Goal: Task Accomplishment & Management: Complete application form

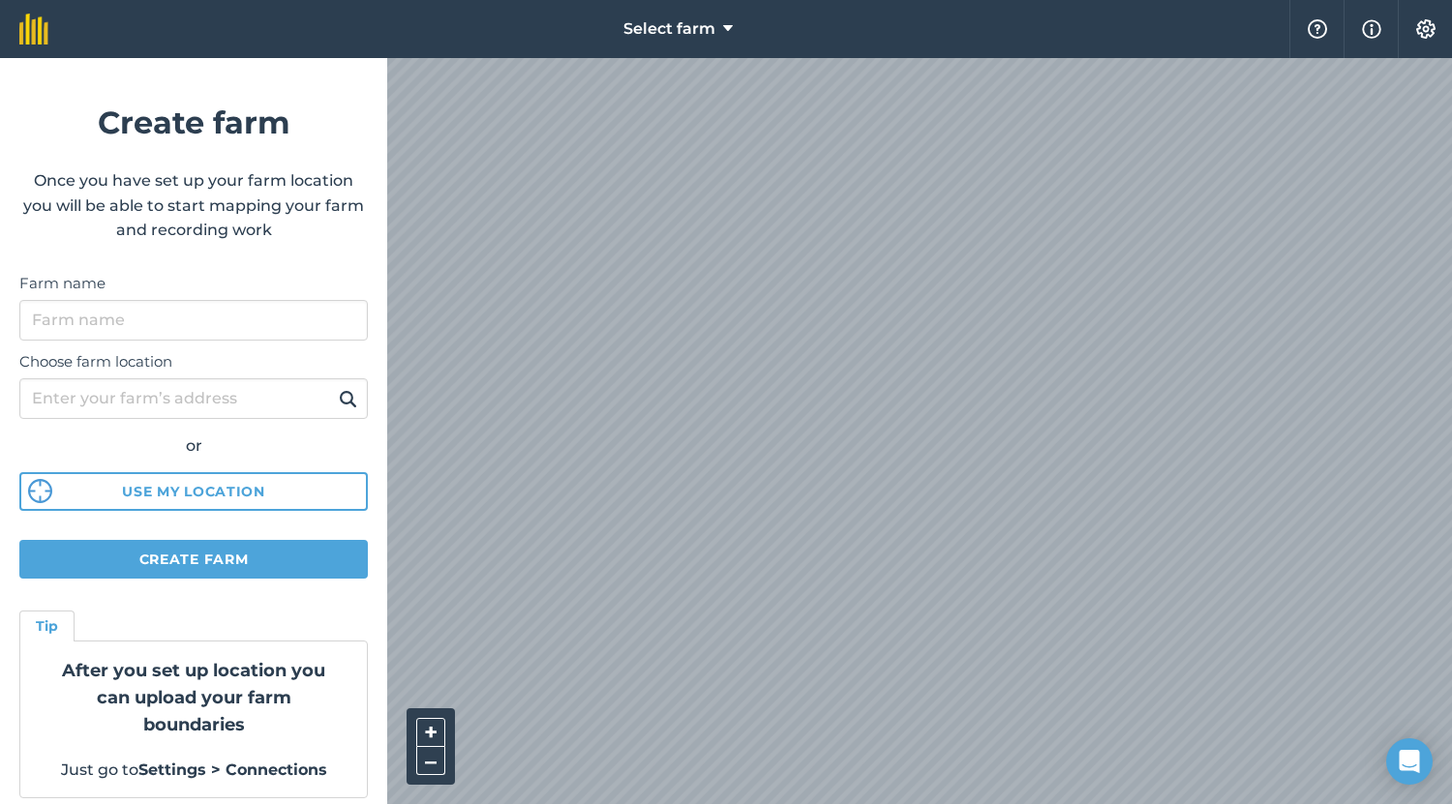
click at [324, 296] on div "Farm name" at bounding box center [193, 306] width 348 height 69
click at [266, 366] on label "Choose farm location" at bounding box center [193, 361] width 348 height 23
click at [266, 378] on input "Choose farm location" at bounding box center [193, 398] width 348 height 41
click at [298, 313] on input "Farm name" at bounding box center [193, 320] width 348 height 41
type input "Agreena test"
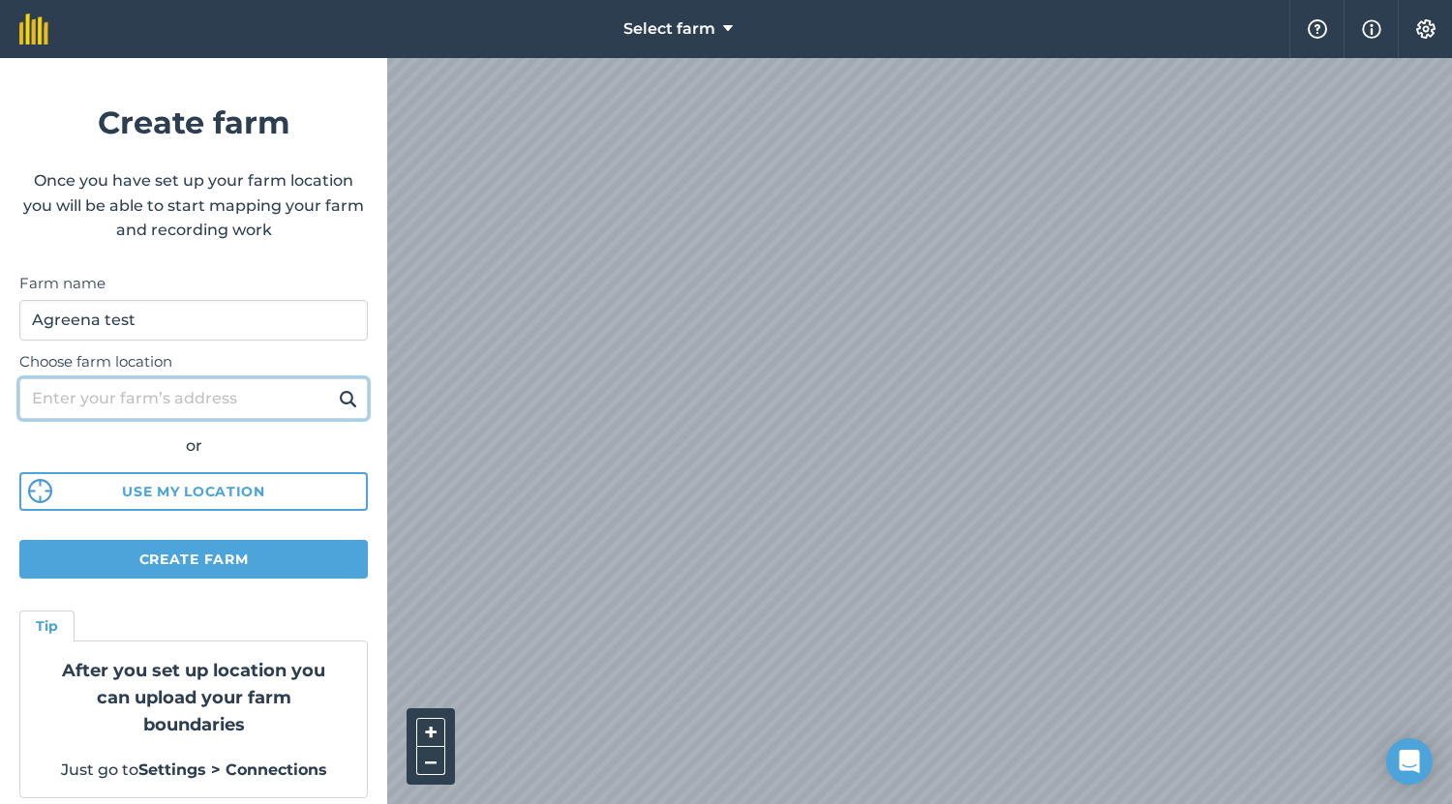
click at [266, 394] on input "Choose farm location" at bounding box center [193, 398] width 348 height 41
type input "tn262lz"
click at [339, 405] on img at bounding box center [348, 398] width 18 height 23
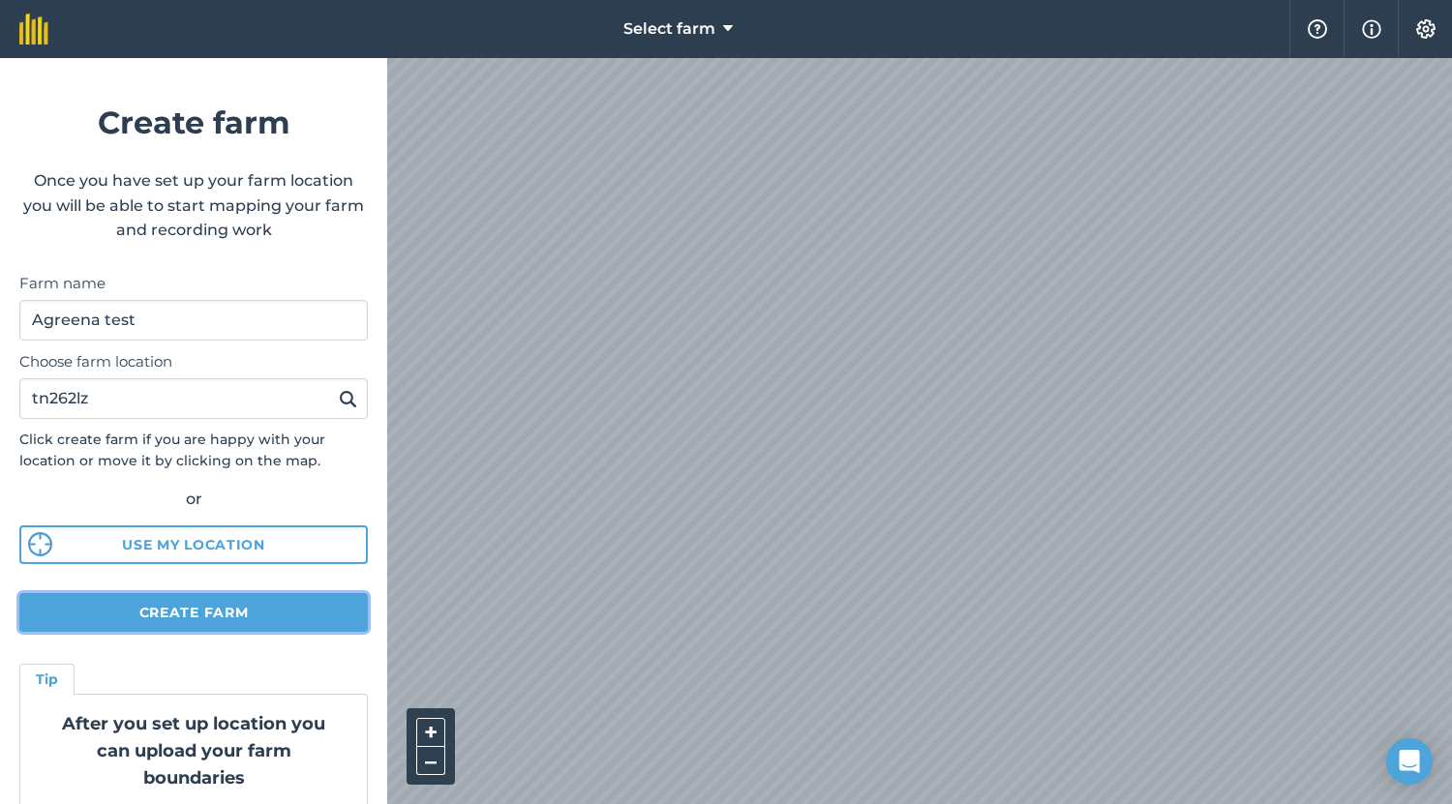
click at [262, 604] on button "Create farm" at bounding box center [193, 612] width 348 height 39
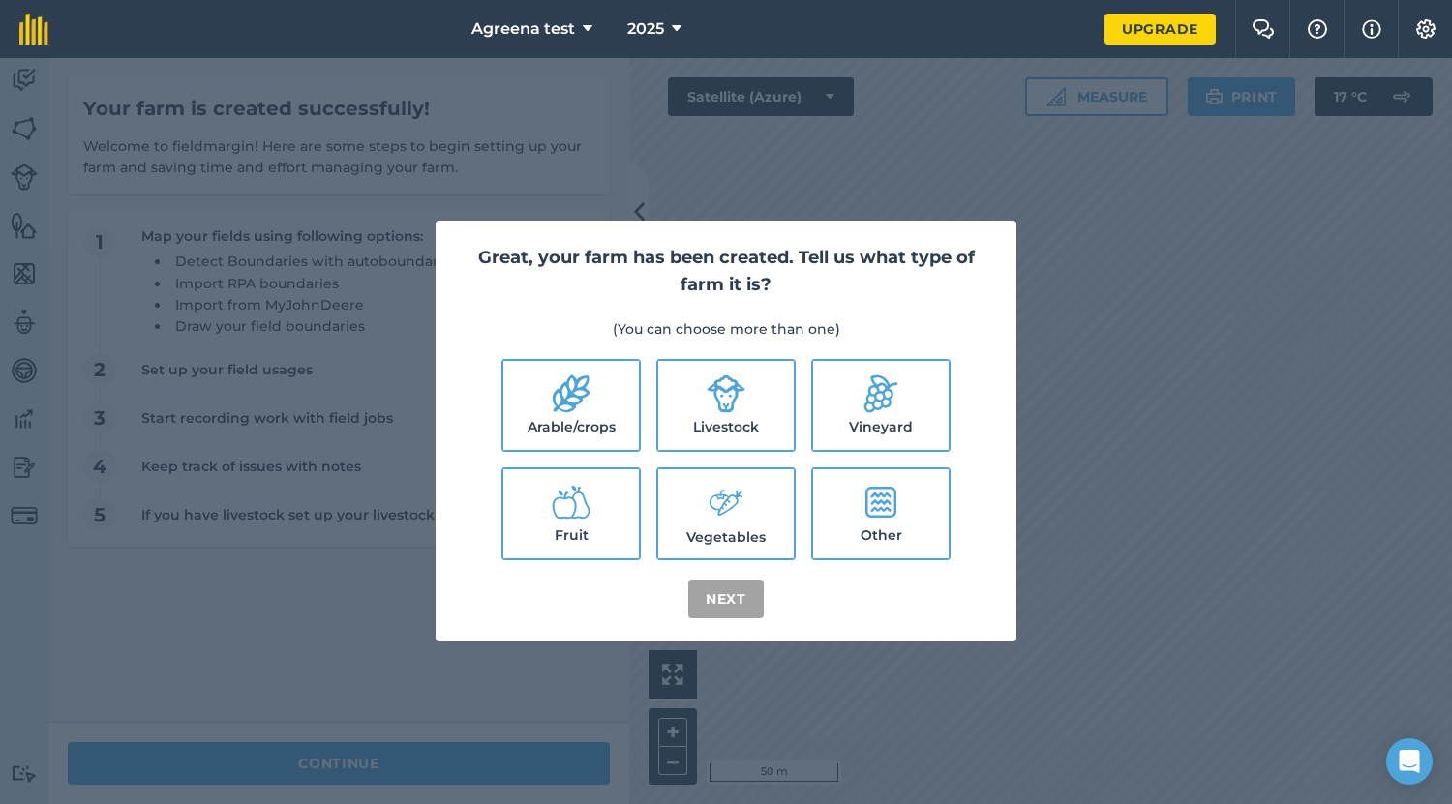
click at [727, 506] on icon at bounding box center [725, 503] width 39 height 42
checkbox input "true"
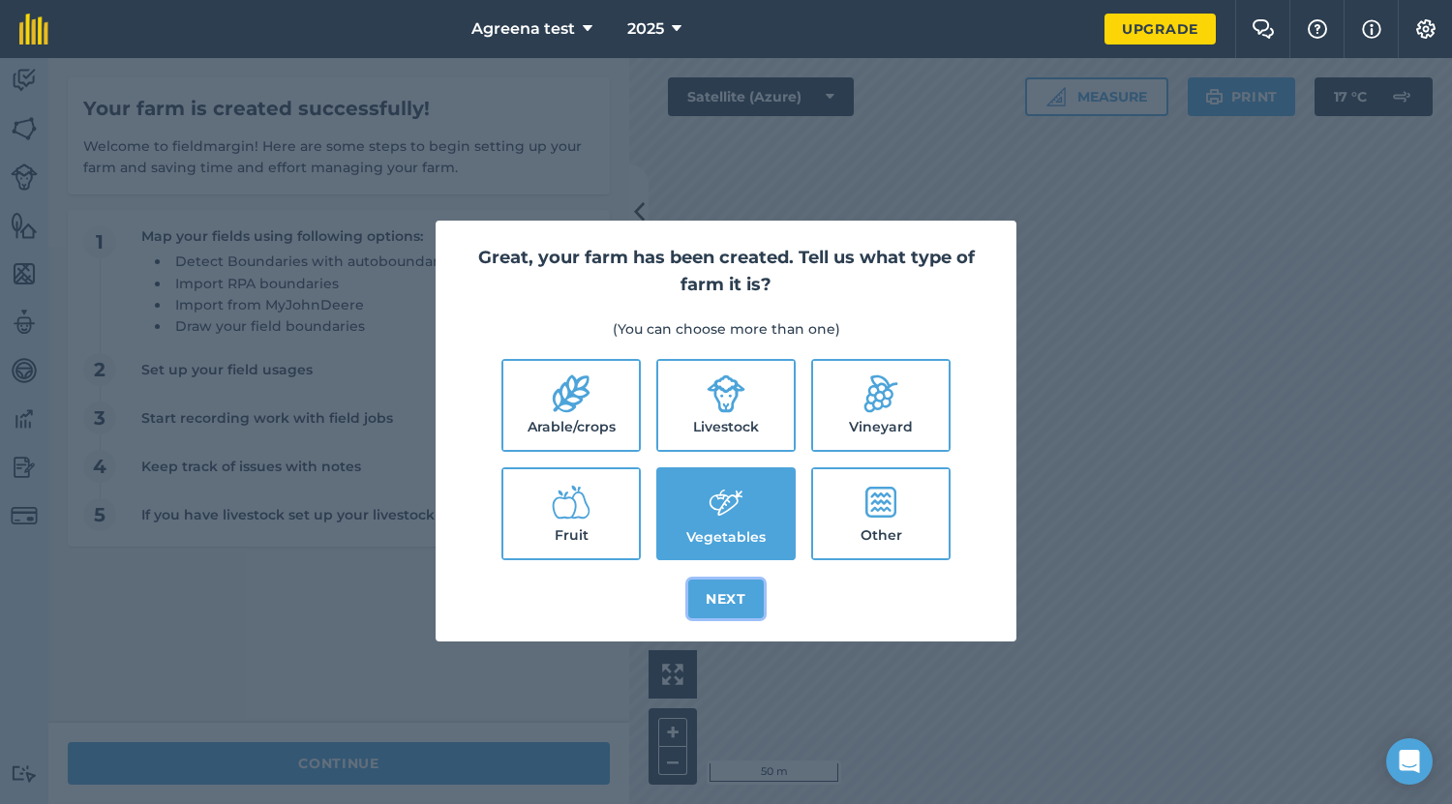
click at [744, 595] on button "Next" at bounding box center [725, 599] width 75 height 39
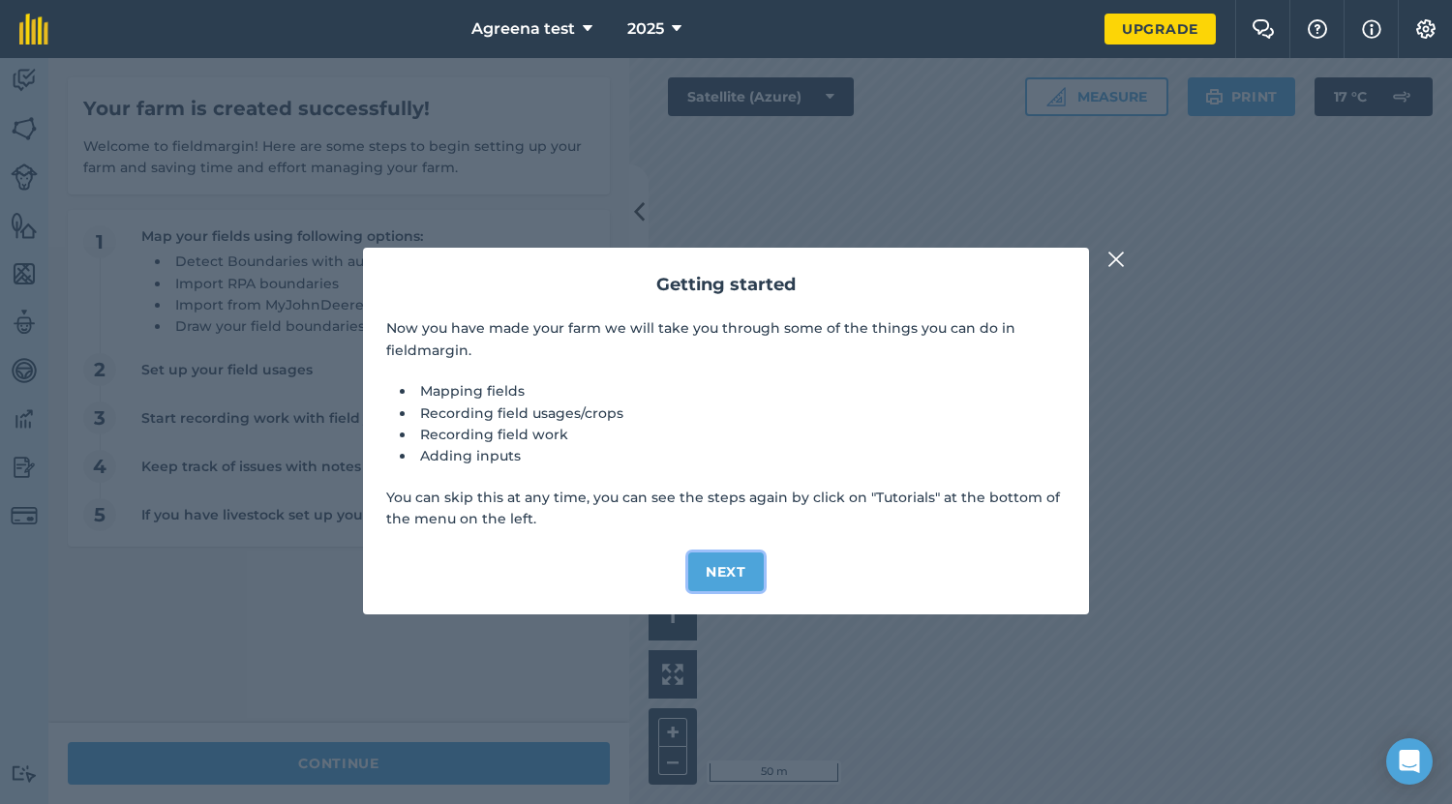
click at [734, 570] on button "Next" at bounding box center [725, 572] width 75 height 39
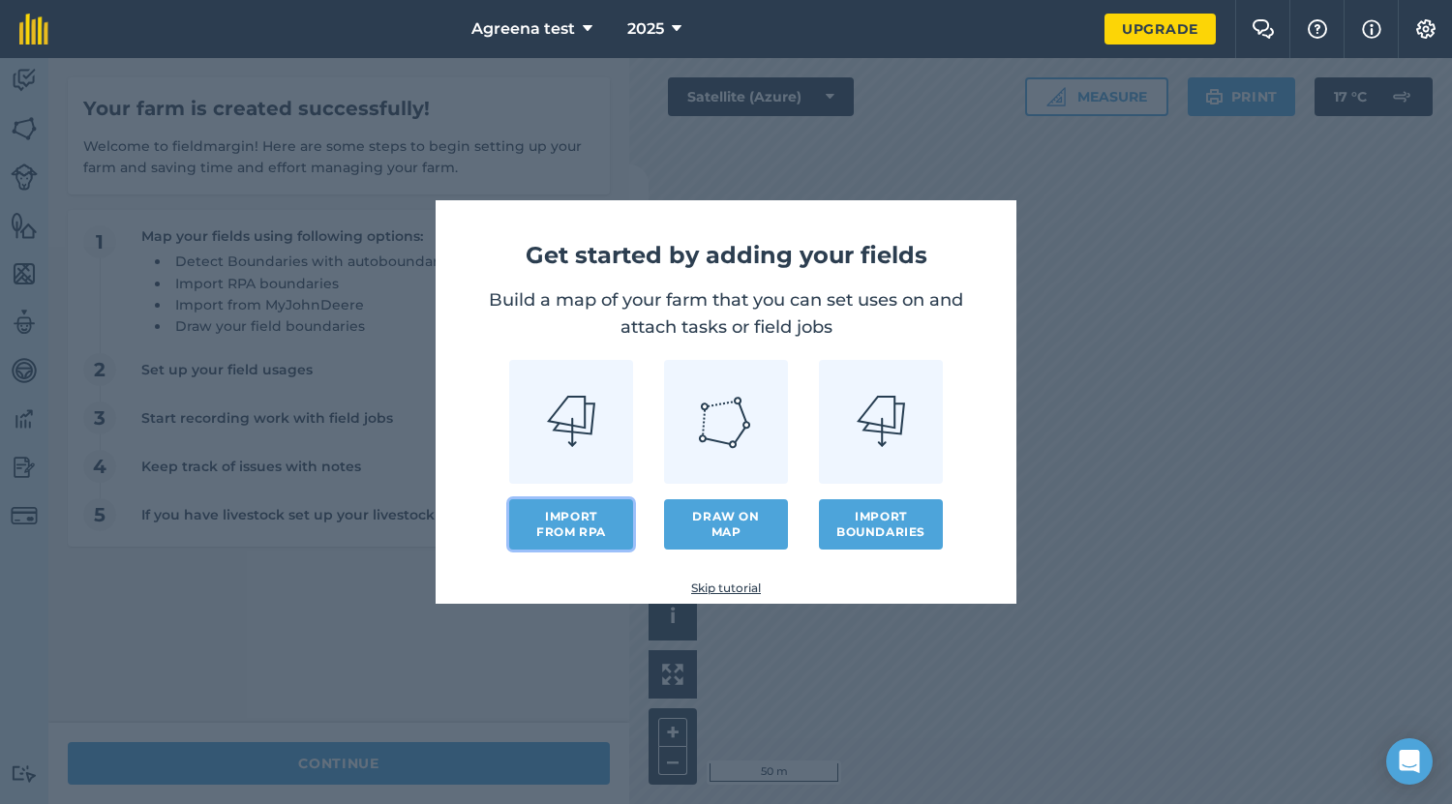
click at [592, 522] on button "Import from RPA" at bounding box center [571, 524] width 124 height 50
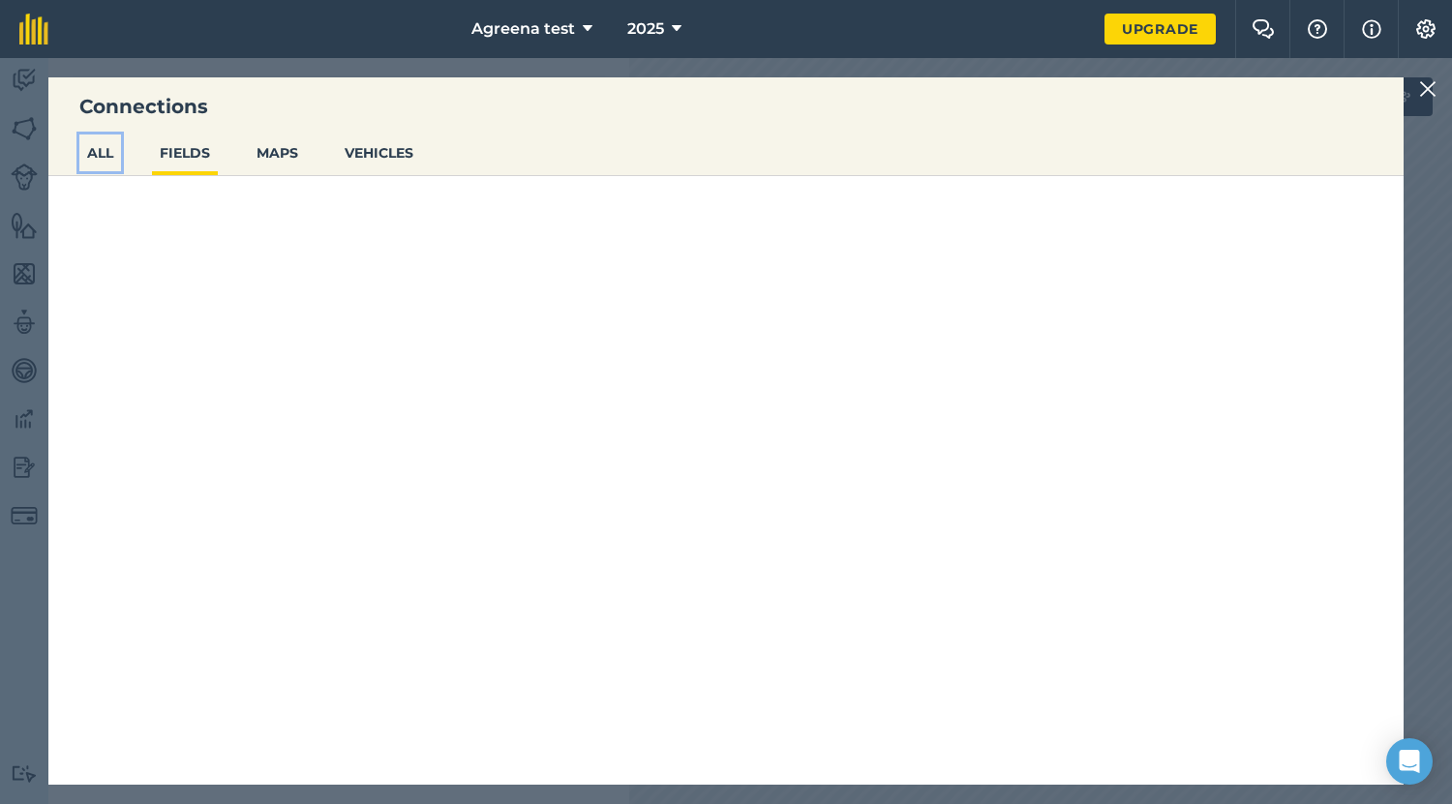
click at [113, 167] on button "ALL" at bounding box center [100, 153] width 42 height 37
click at [186, 171] on button "FIELDS" at bounding box center [185, 153] width 66 height 37
click at [277, 163] on button "MAPS" at bounding box center [277, 153] width 57 height 37
click at [362, 163] on button "VEHICLES" at bounding box center [379, 153] width 84 height 37
click at [285, 158] on button "MAPS" at bounding box center [277, 153] width 57 height 37
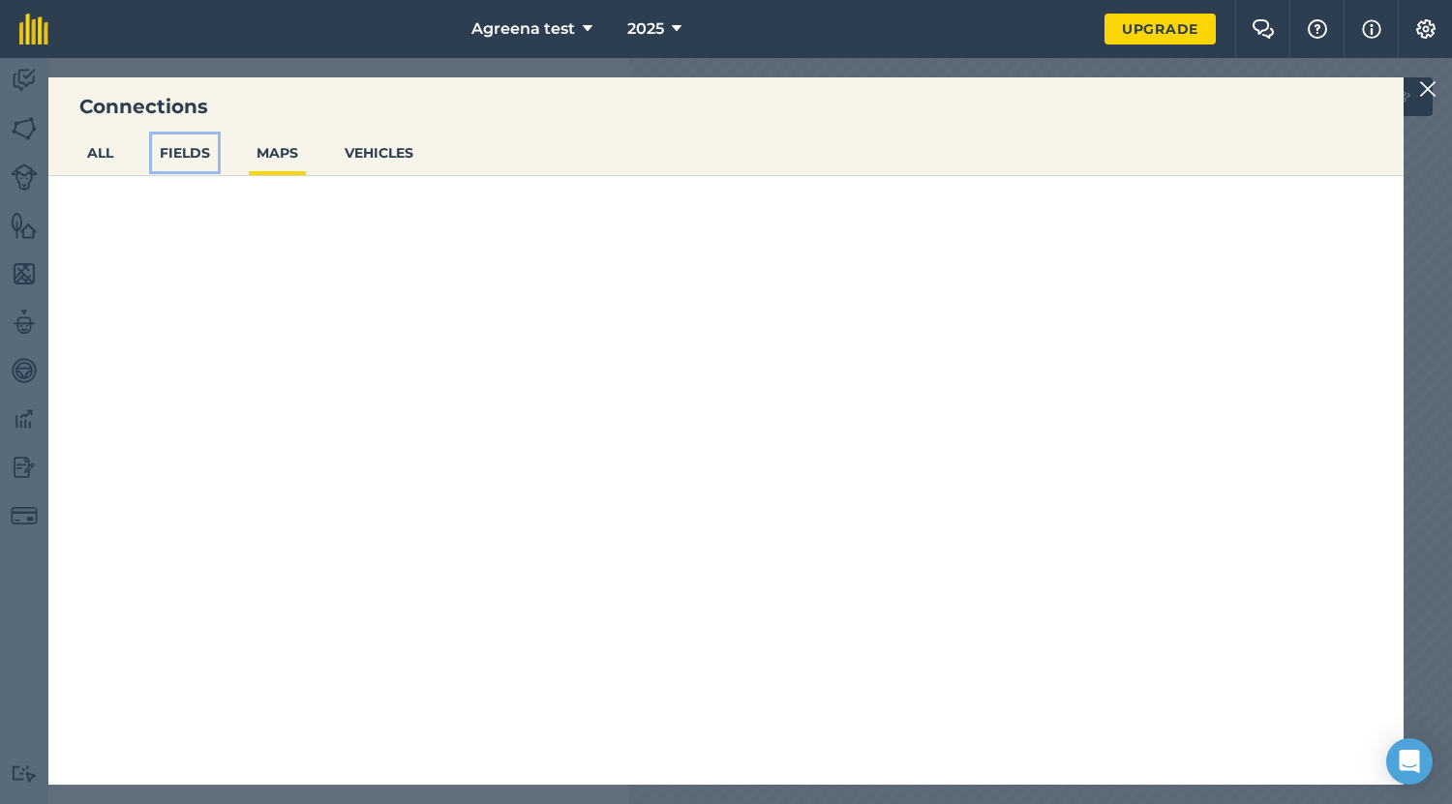
click at [165, 150] on button "FIELDS" at bounding box center [185, 153] width 66 height 37
click at [95, 160] on button "ALL" at bounding box center [100, 153] width 42 height 37
click at [1427, 99] on img at bounding box center [1427, 88] width 17 height 23
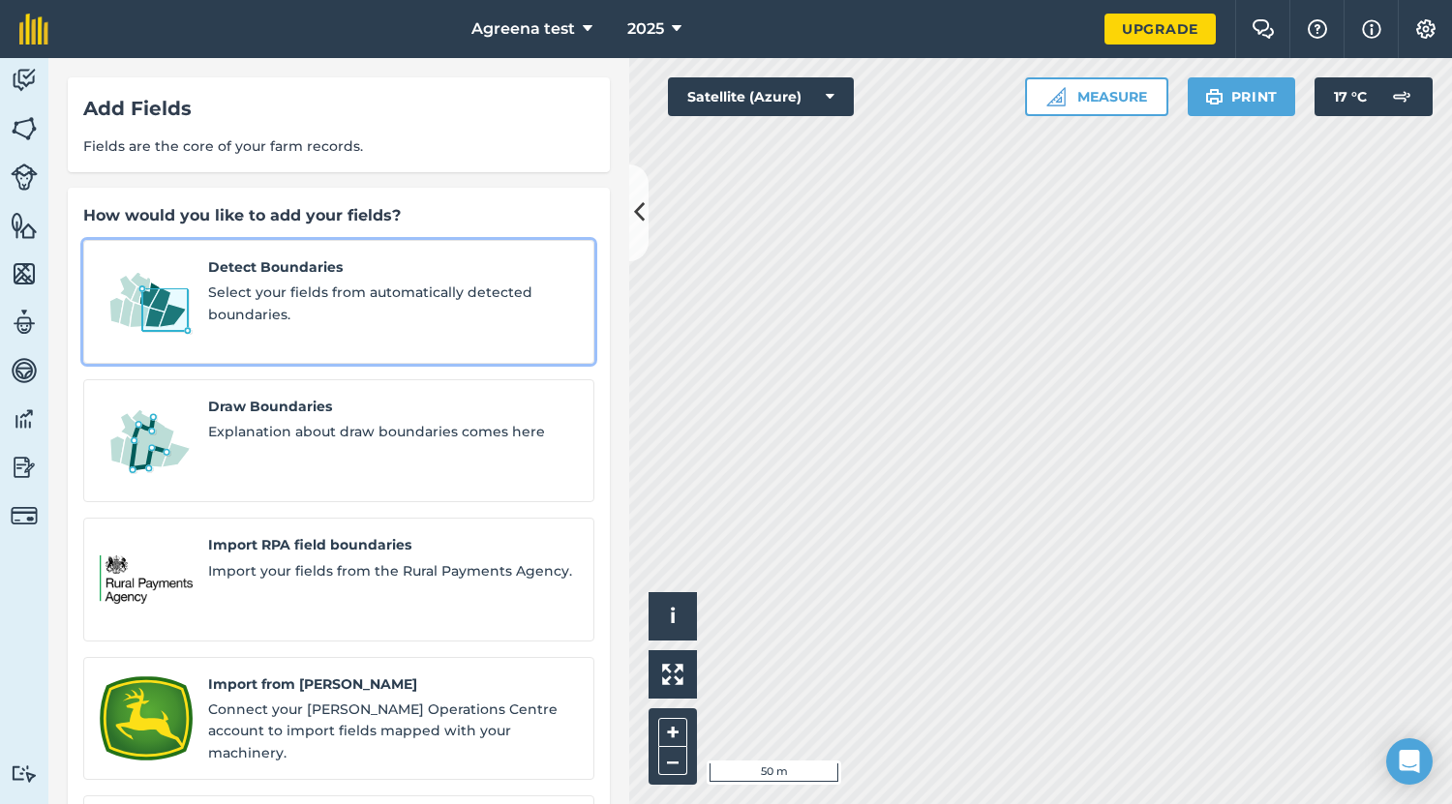
scroll to position [42, 0]
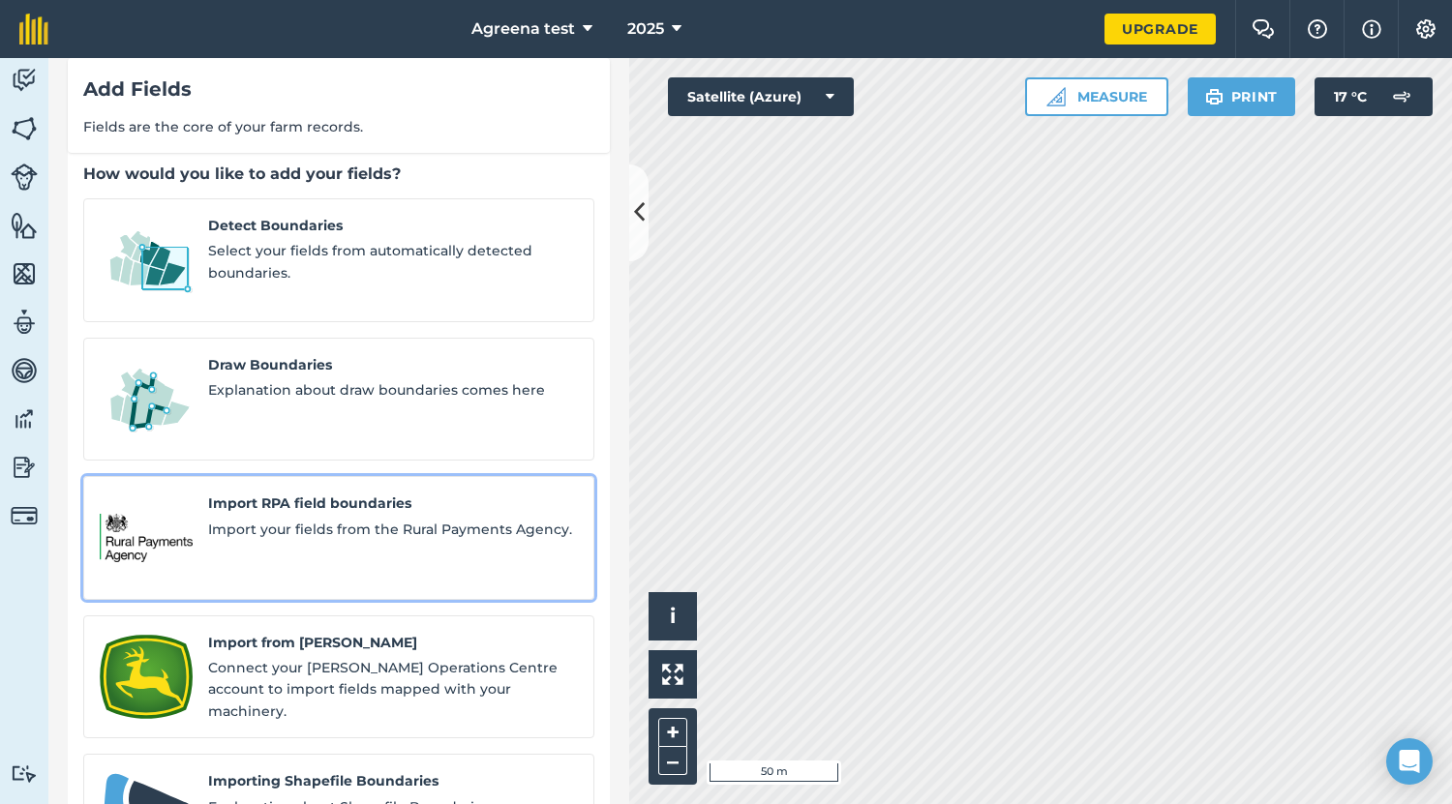
click at [441, 493] on div "Import RPA field boundaries Import your fields from the Rural Payments Agency." at bounding box center [393, 538] width 370 height 91
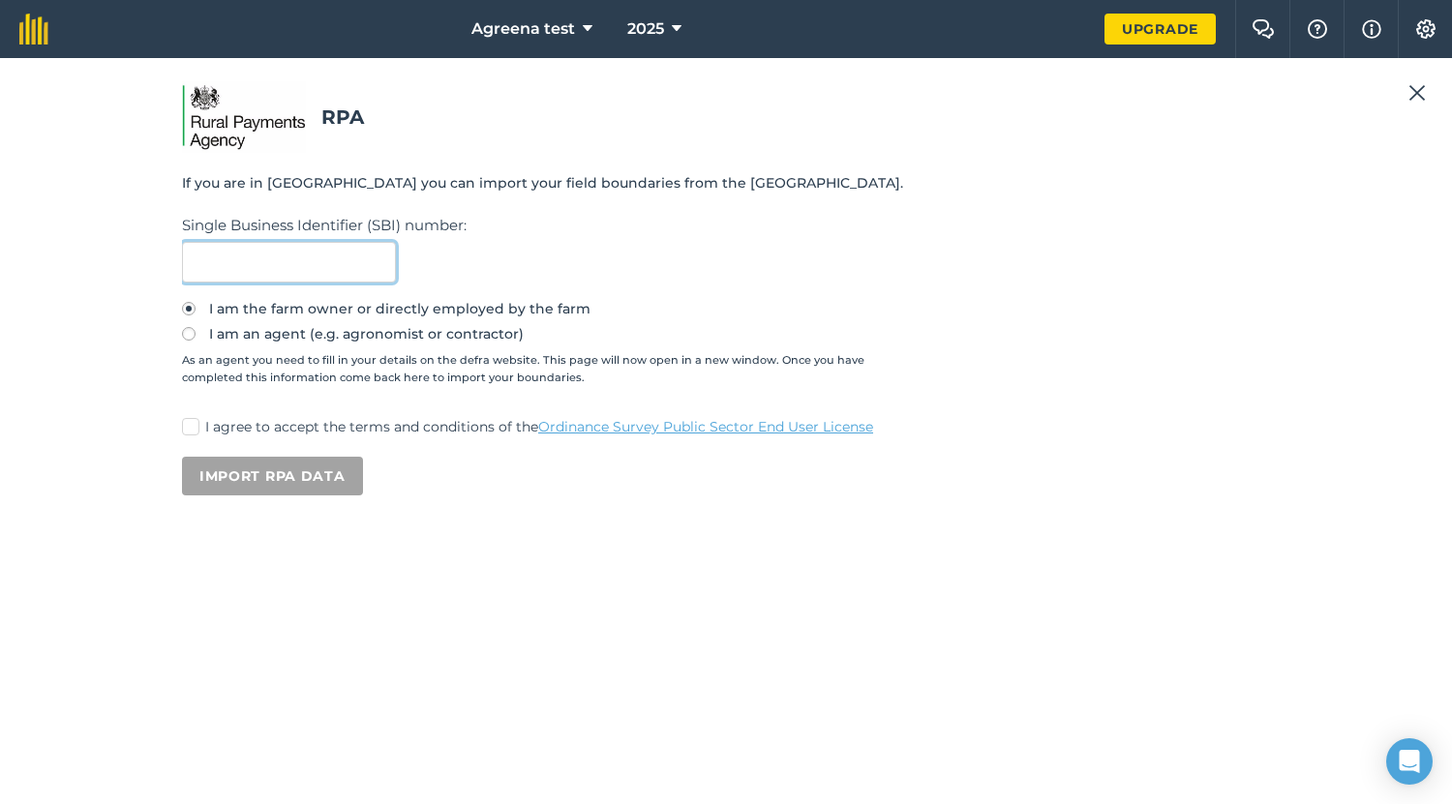
click at [376, 273] on input "text" at bounding box center [289, 262] width 214 height 41
paste input "106298082"
type input "106298082"
click at [220, 429] on p "I agree to accept the terms and conditions of the Ordinance Survey Public Secto…" at bounding box center [737, 427] width 1064 height 20
click at [195, 429] on input "I agree to accept the terms and conditions of the Ordinance Survey Public Secto…" at bounding box center [188, 423] width 13 height 13
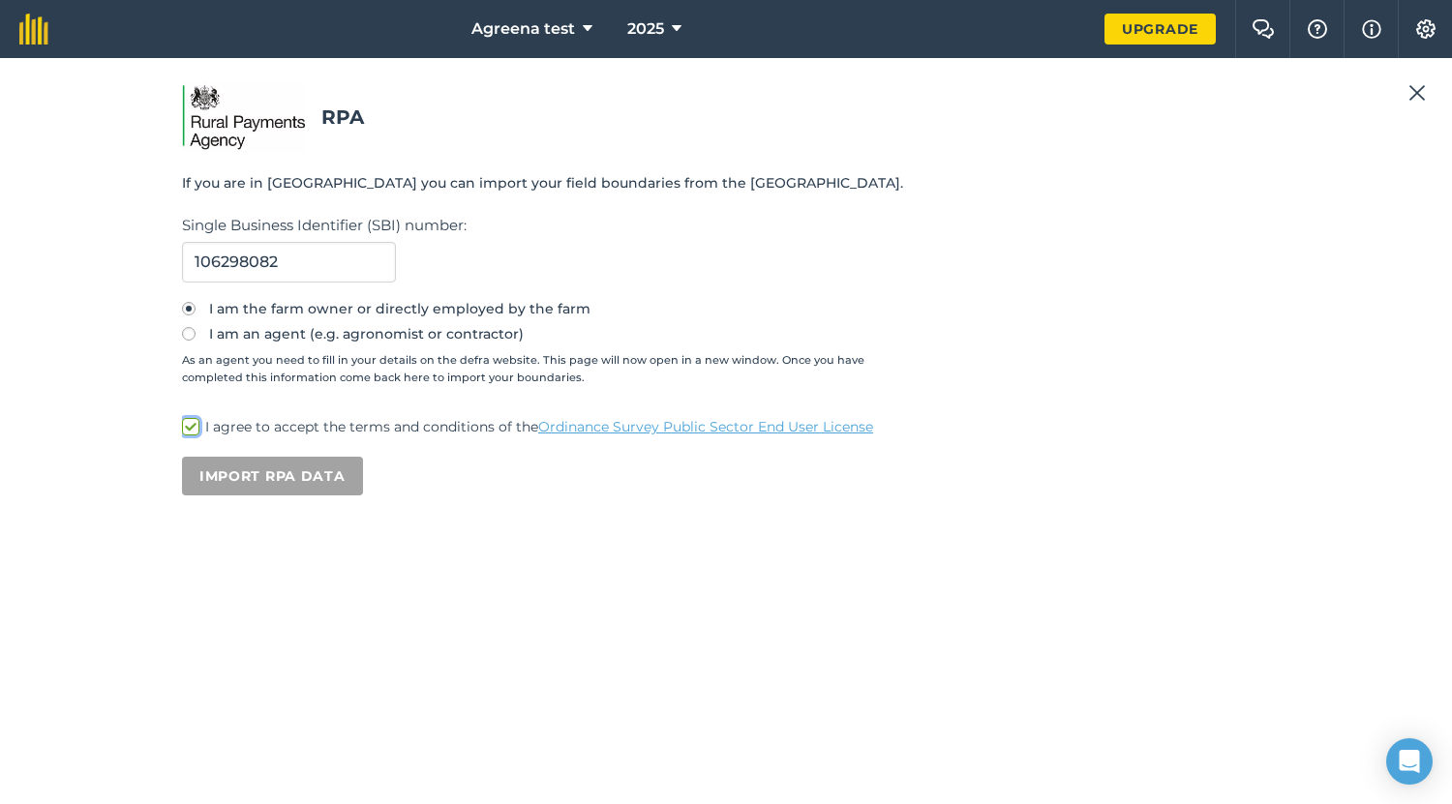
checkbox input "true"
click at [275, 474] on button "Import RPA data" at bounding box center [272, 476] width 181 height 39
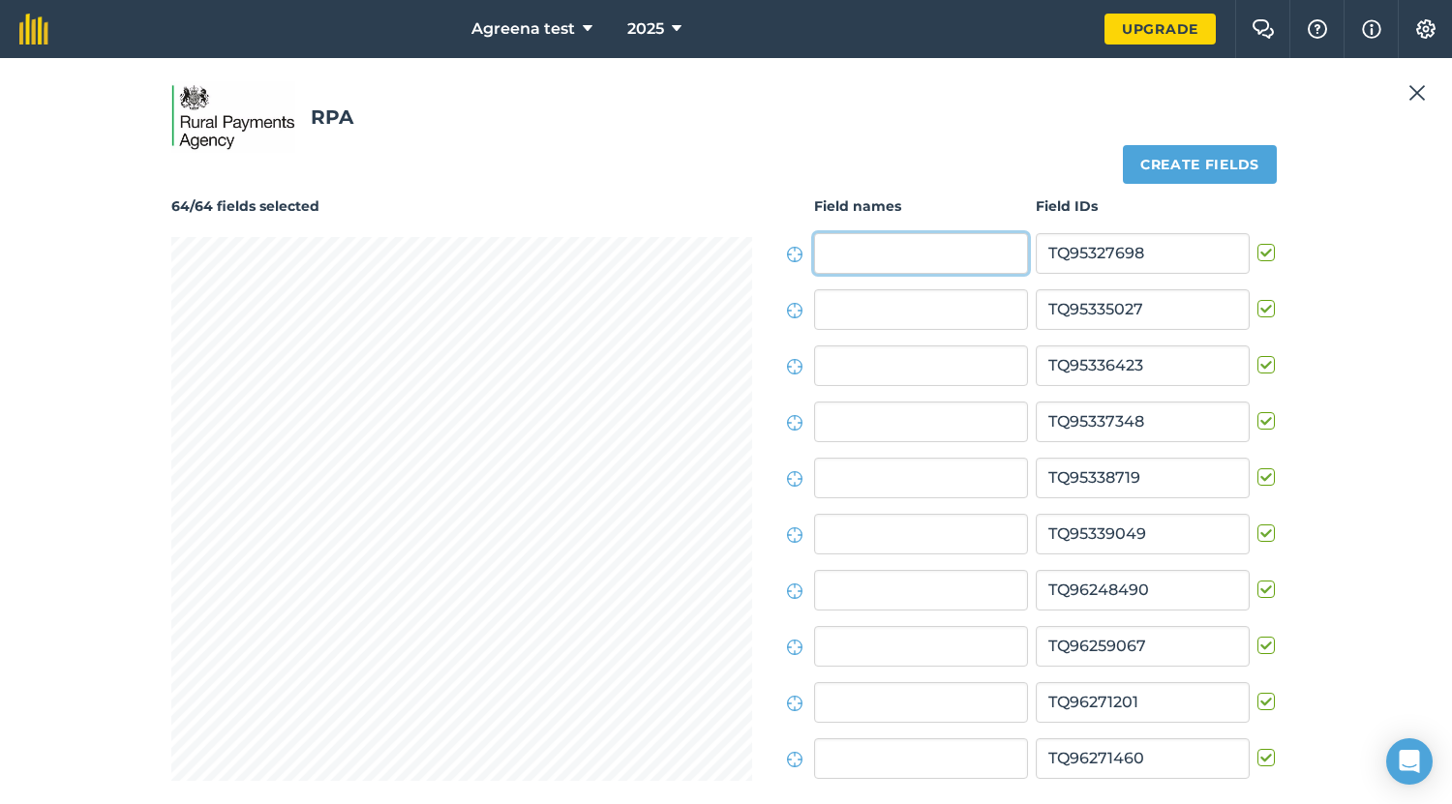
click at [856, 268] on input "text" at bounding box center [921, 253] width 214 height 41
type input "A"
click at [845, 303] on input "text" at bounding box center [921, 309] width 214 height 41
type input "B"
type input "c"
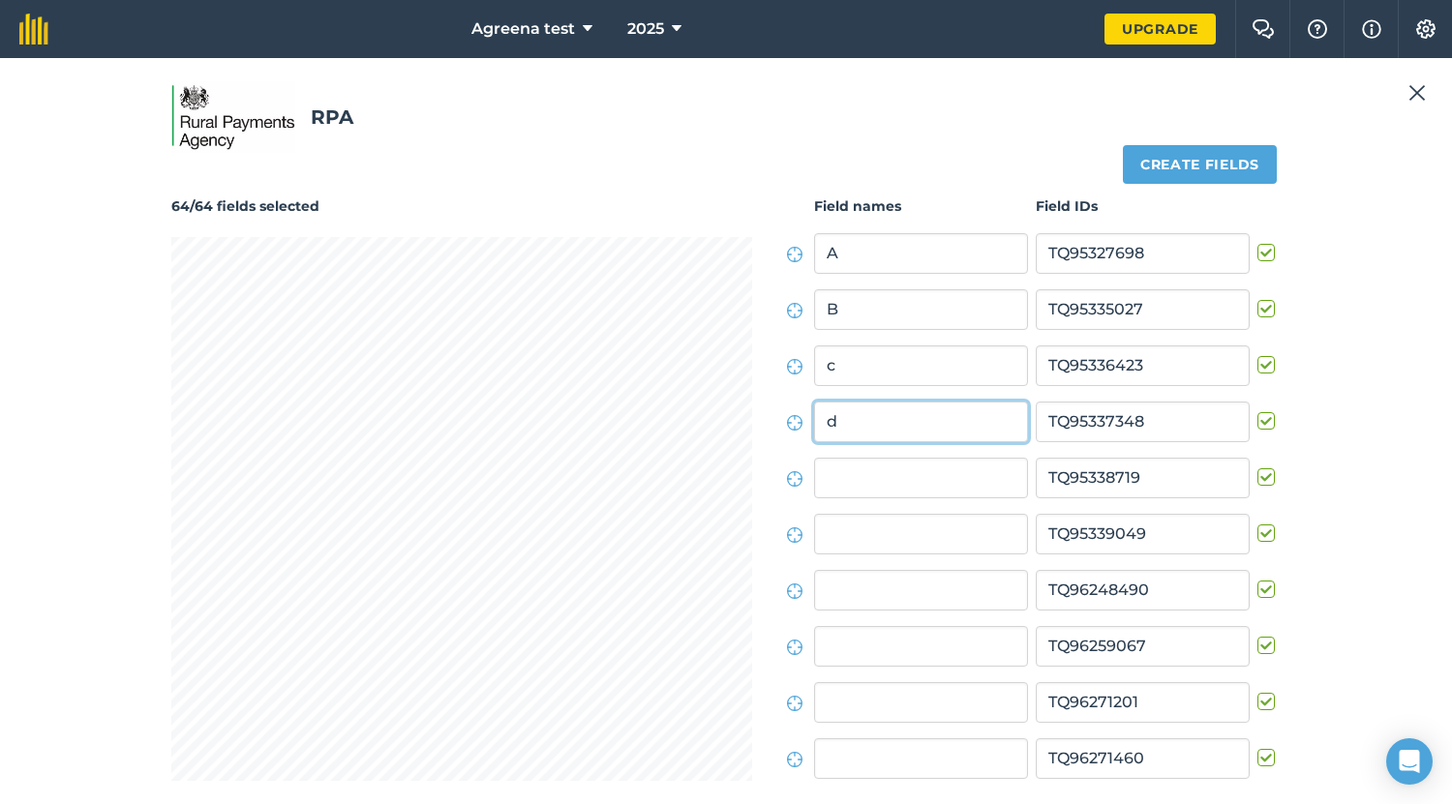
type input "d"
type input "My field"
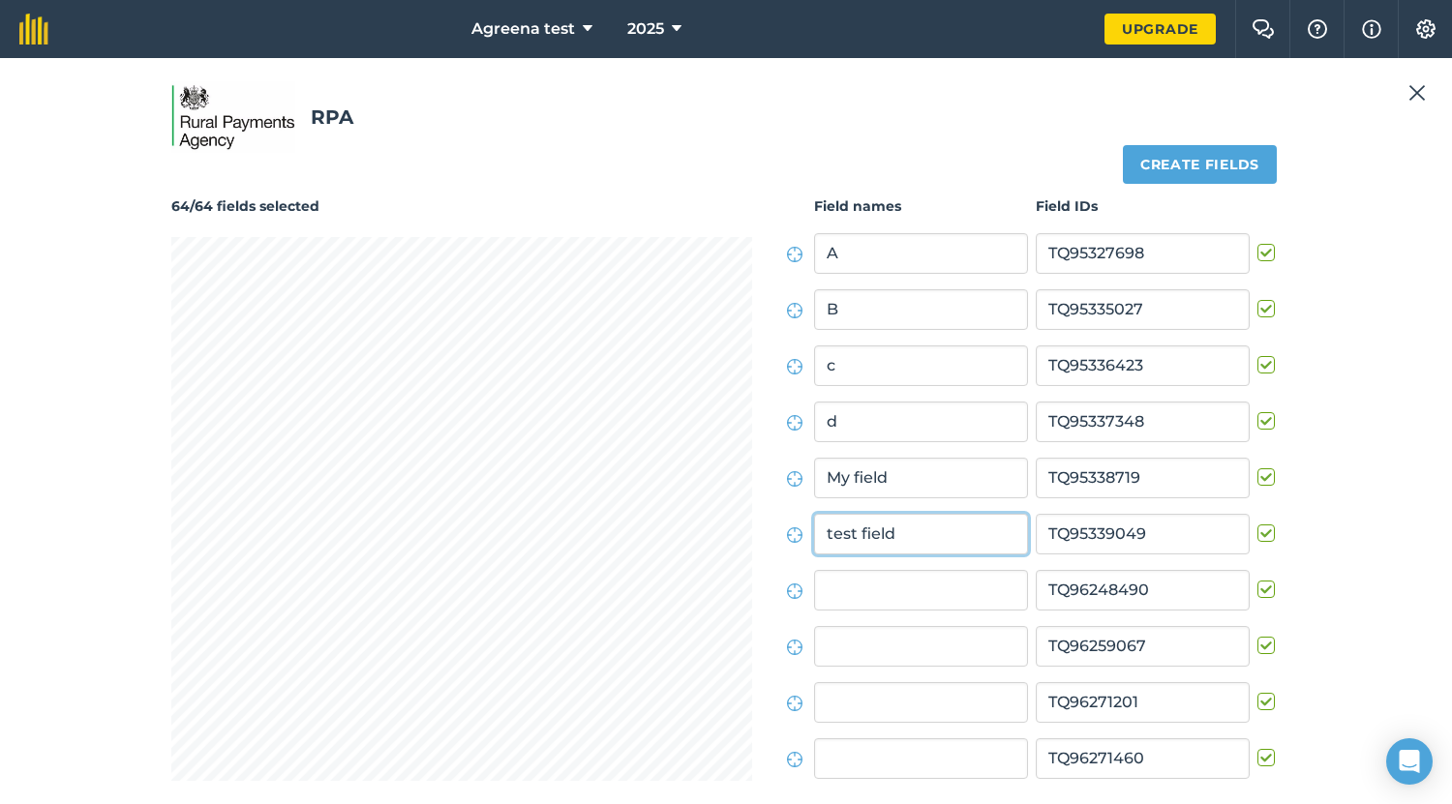
type input "test field"
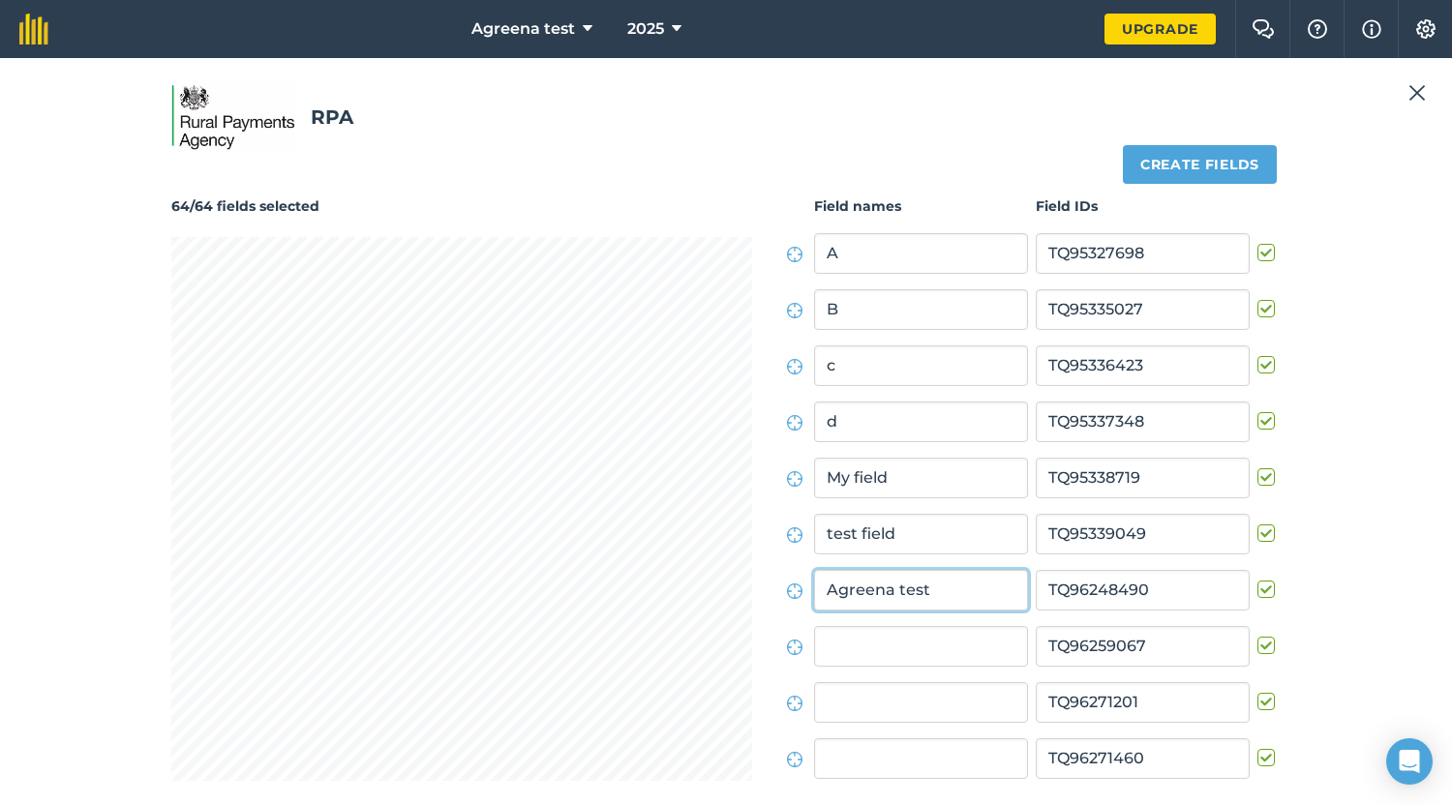
type input "Agreena test"
click at [1199, 161] on button "Create fields" at bounding box center [1200, 164] width 154 height 39
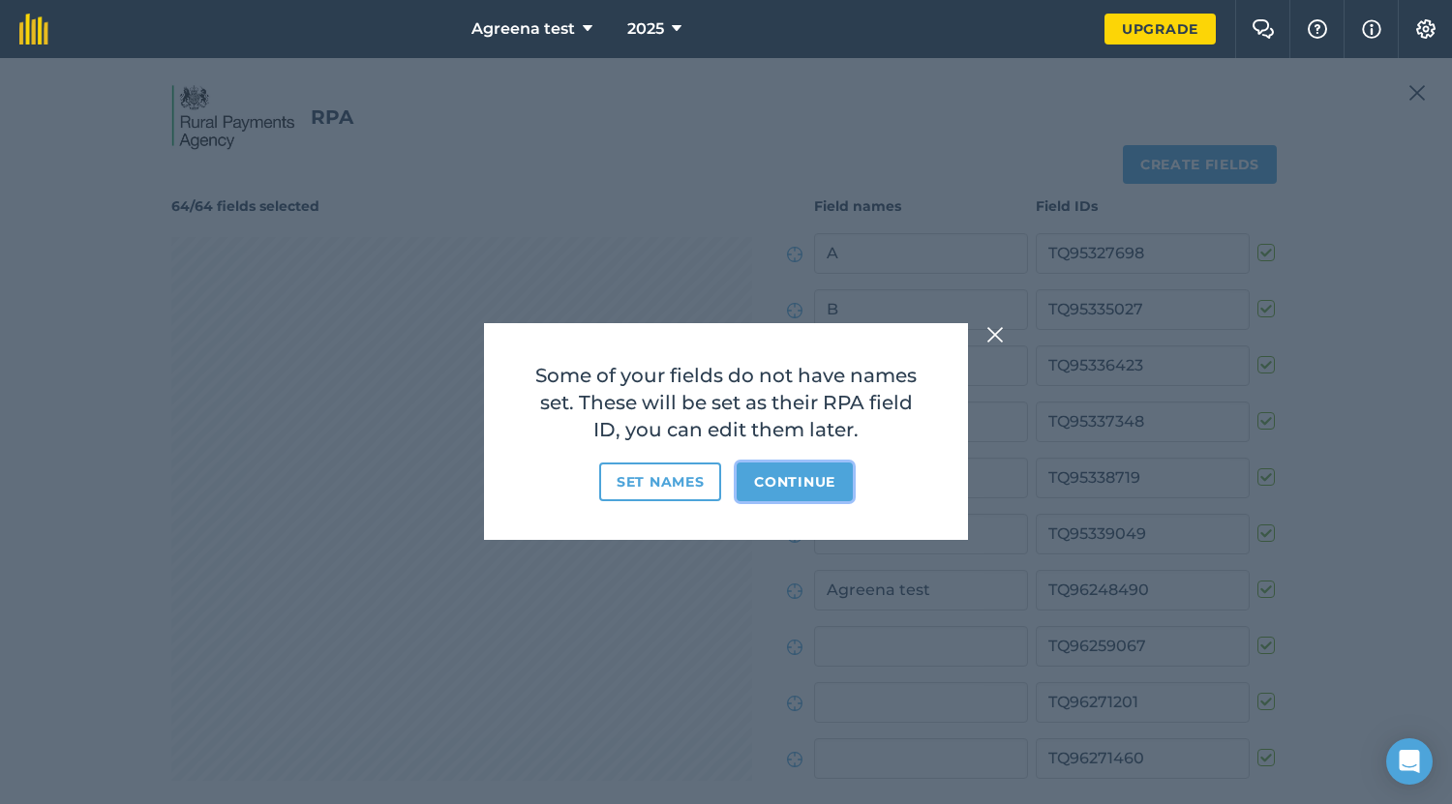
click at [778, 479] on button "Continue" at bounding box center [794, 482] width 116 height 39
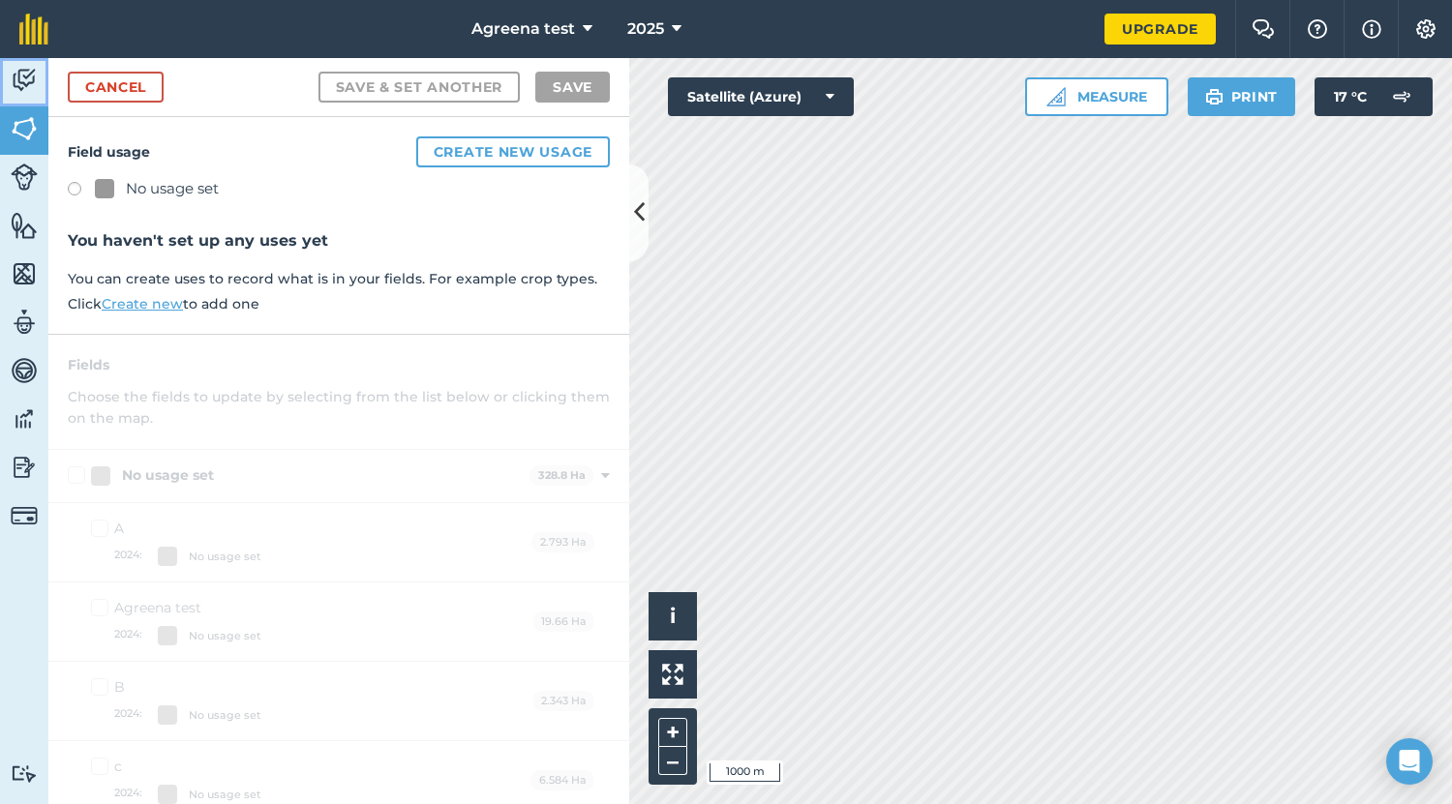
click at [22, 73] on img at bounding box center [24, 80] width 27 height 29
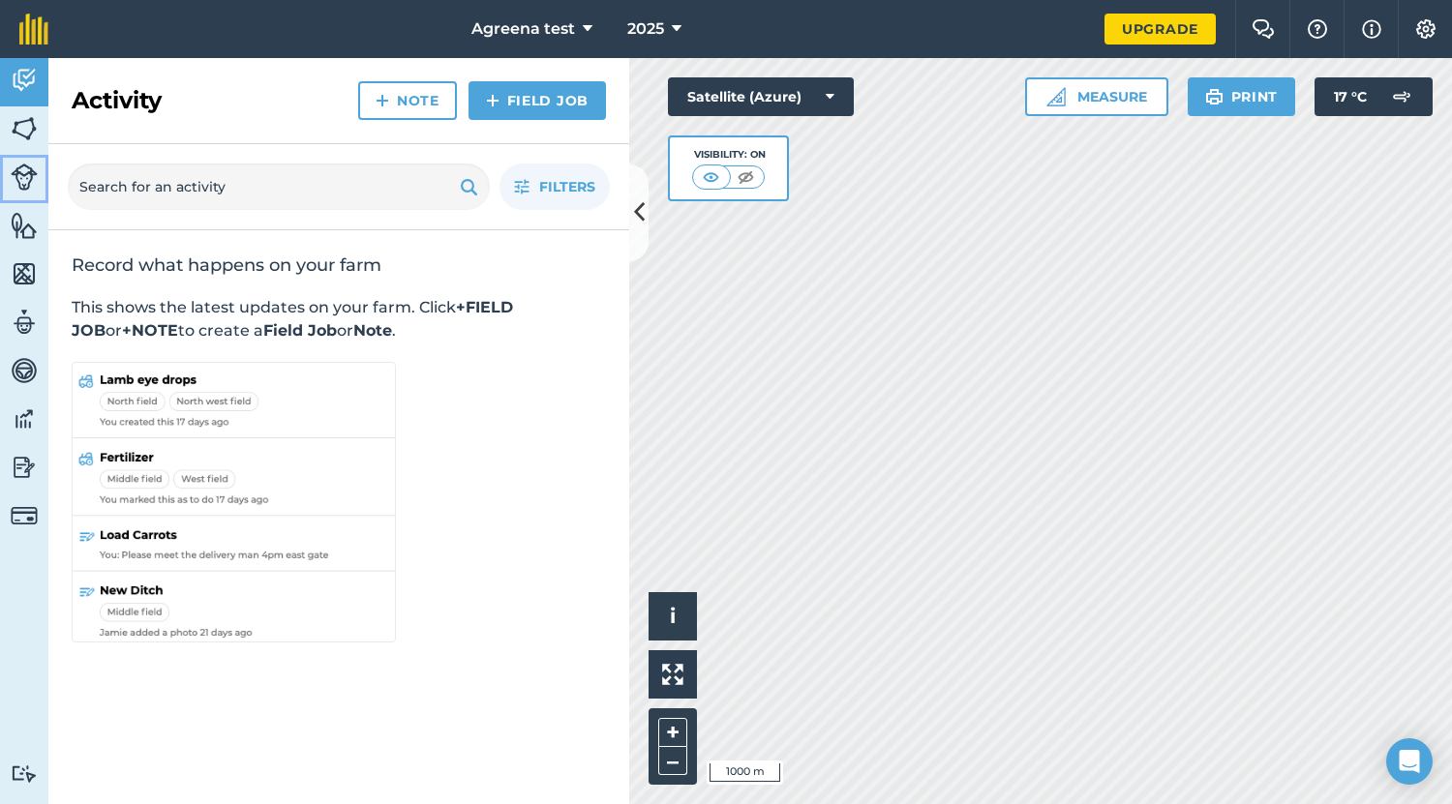
click at [21, 188] on img at bounding box center [24, 177] width 27 height 27
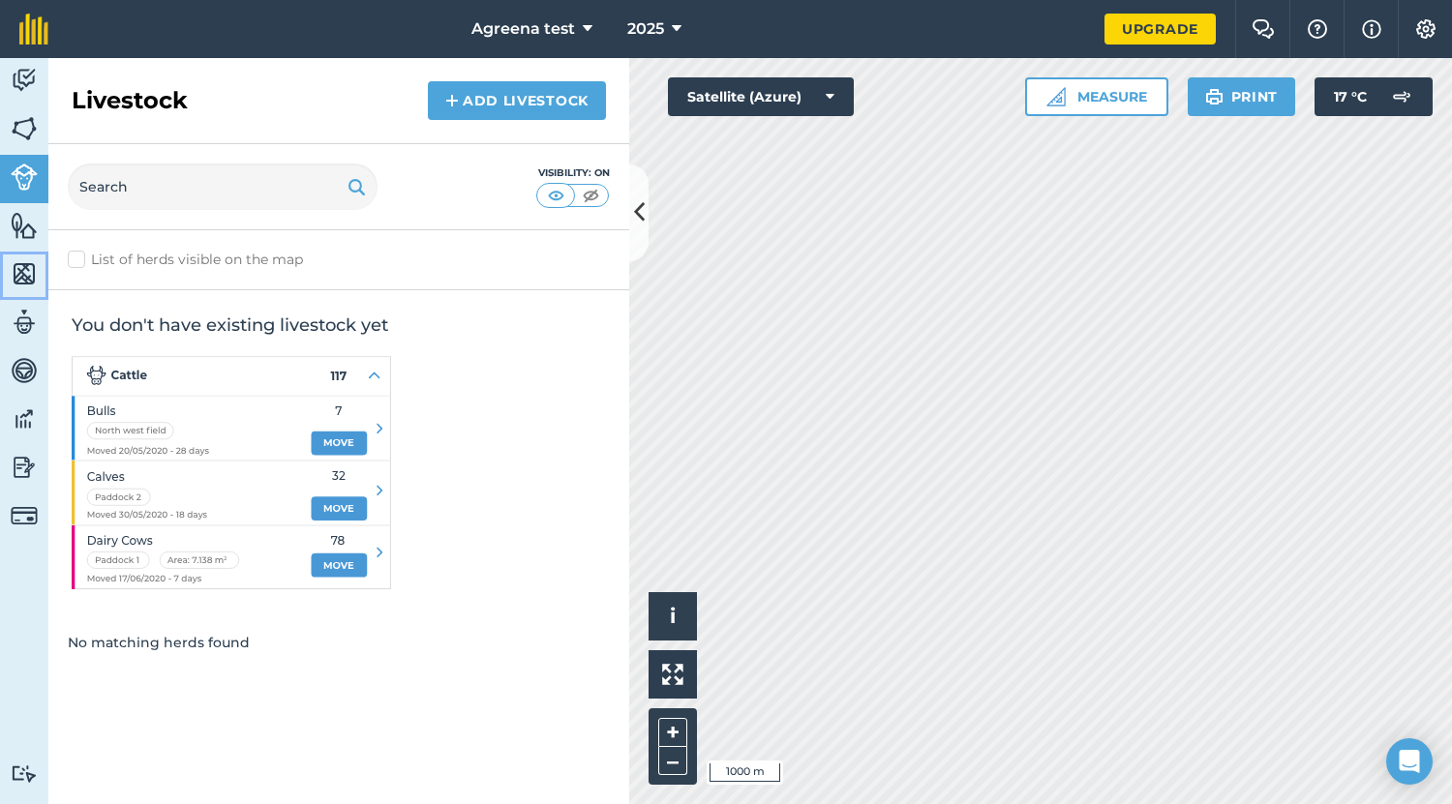
click at [22, 268] on img at bounding box center [24, 273] width 27 height 29
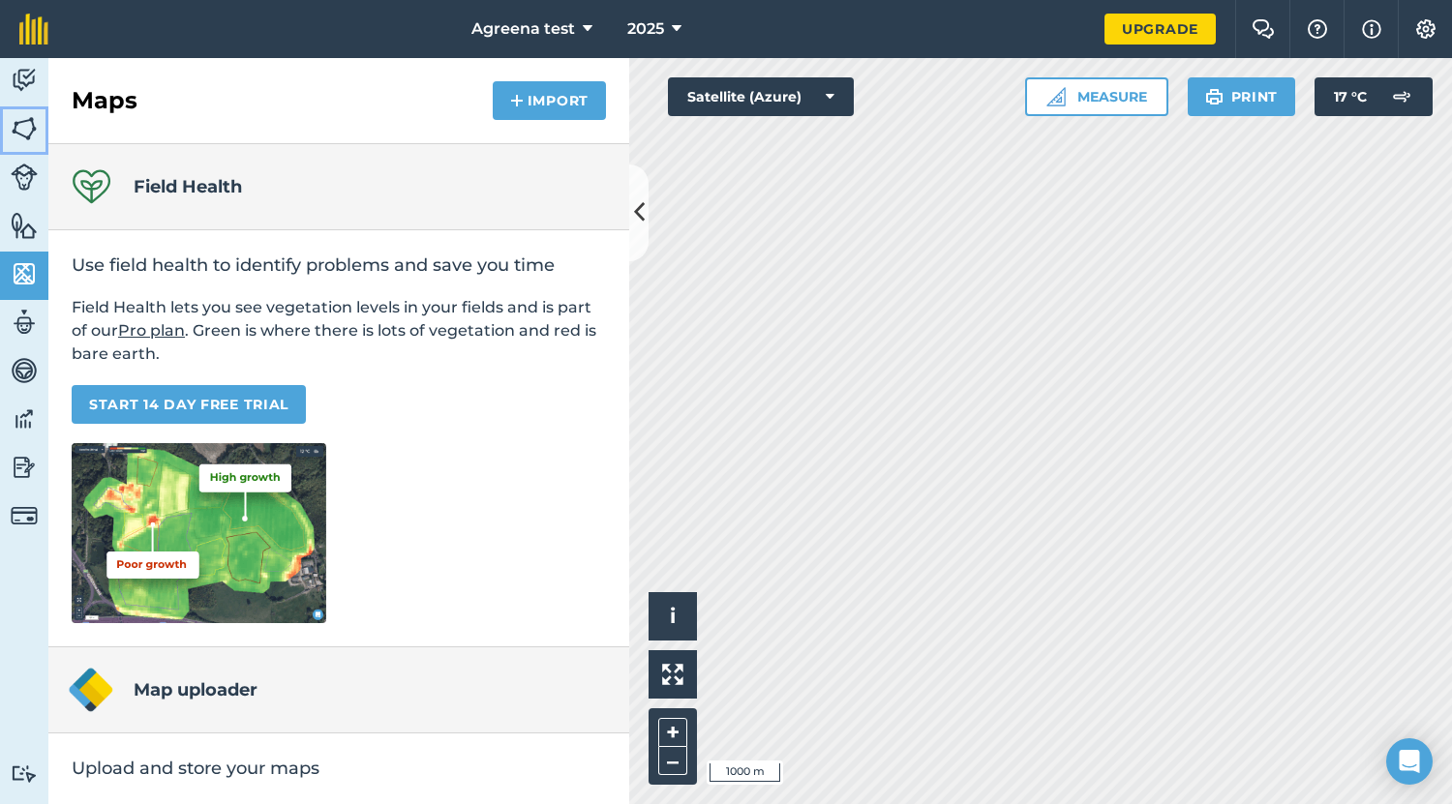
click at [19, 127] on img at bounding box center [24, 128] width 27 height 29
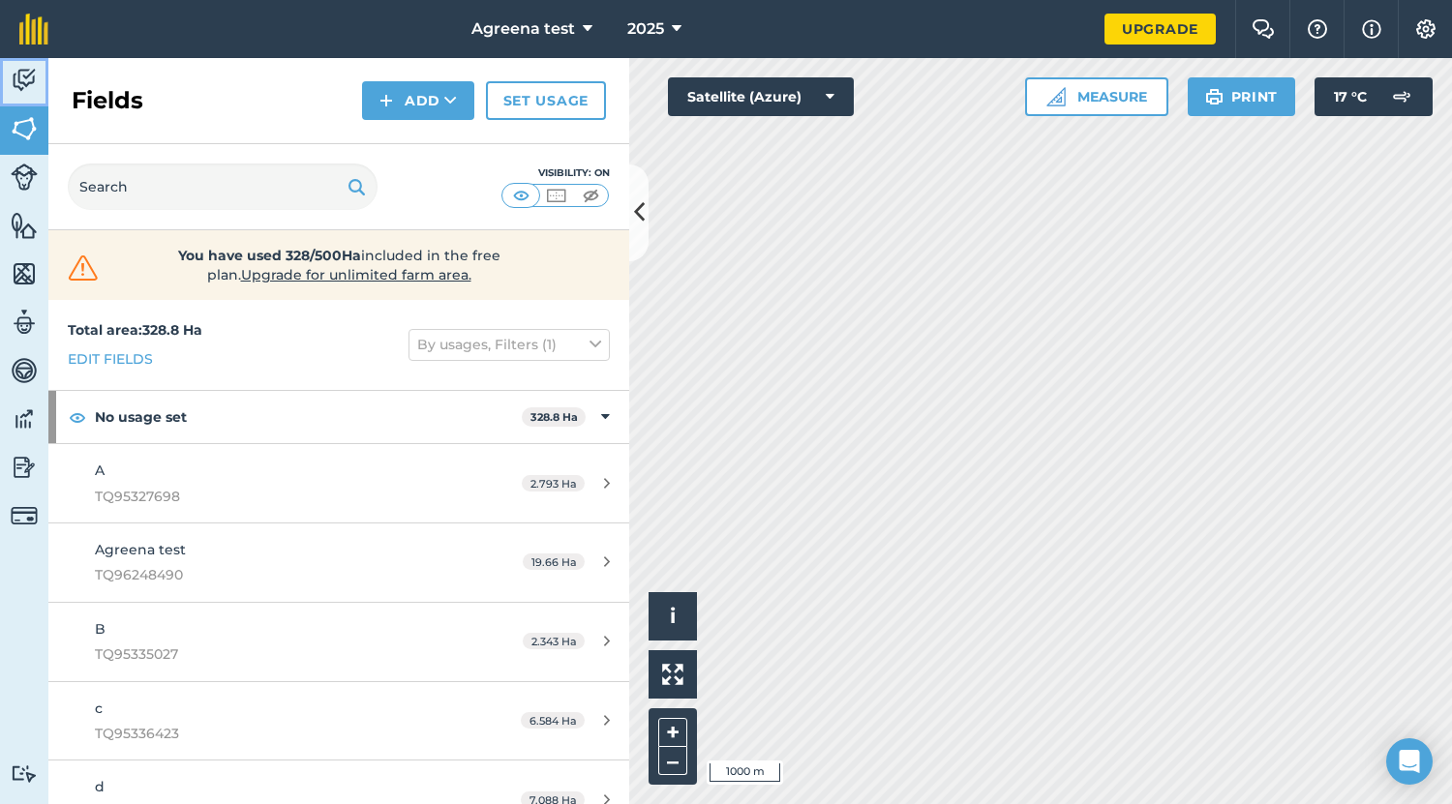
click at [20, 66] on img at bounding box center [24, 80] width 27 height 29
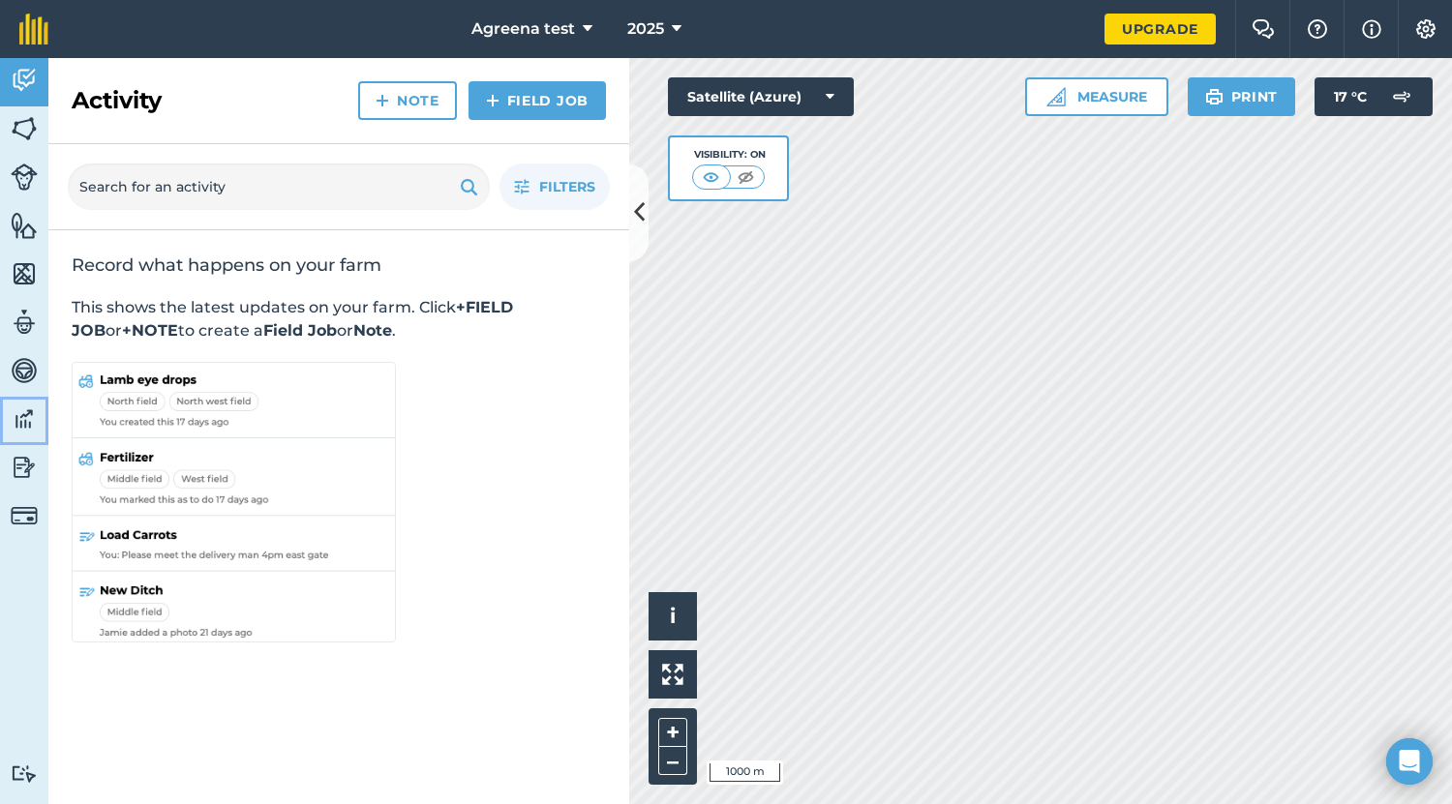
click at [27, 435] on link "Data" at bounding box center [24, 421] width 48 height 48
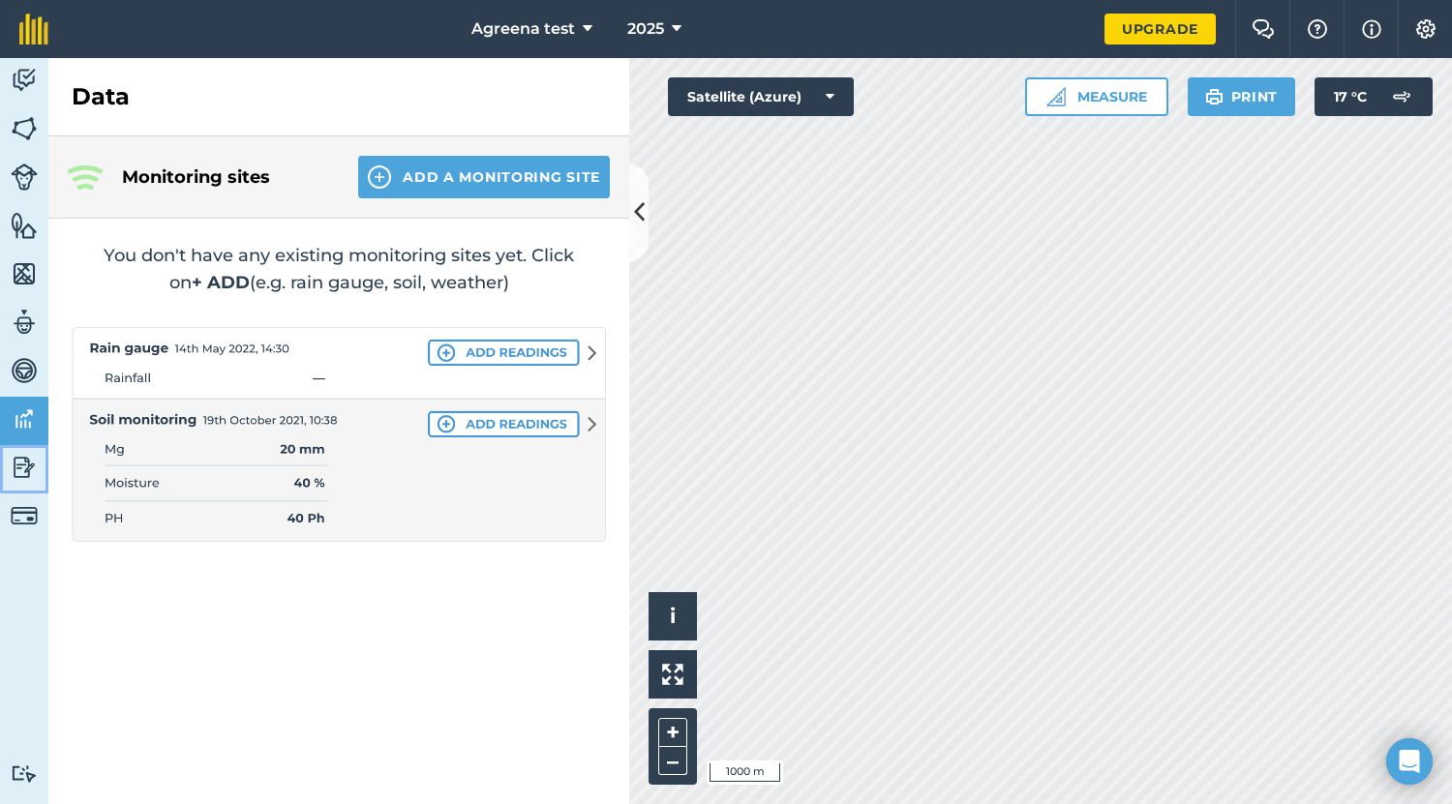
click at [27, 465] on img at bounding box center [24, 467] width 27 height 29
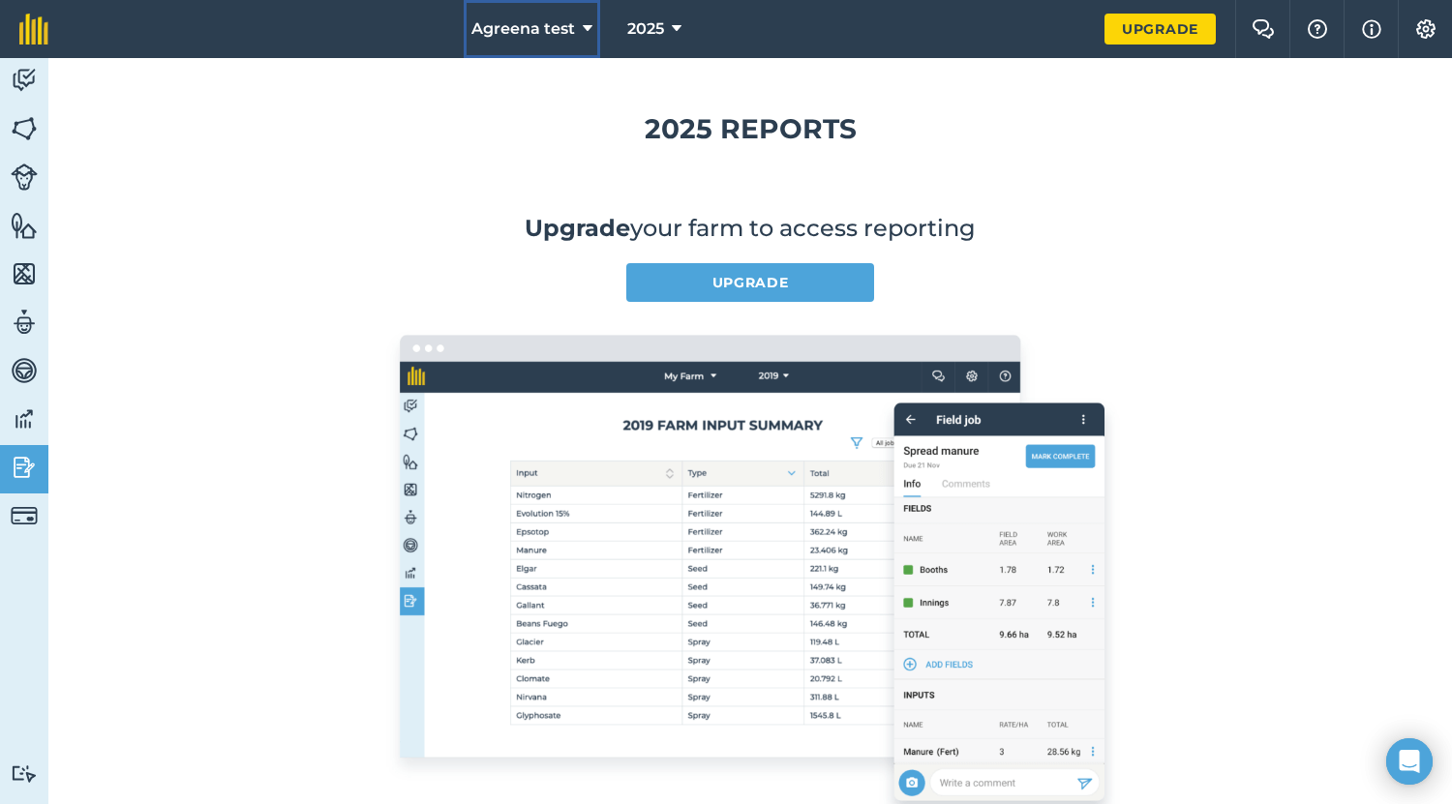
click at [558, 19] on span "Agreena test" at bounding box center [523, 28] width 104 height 23
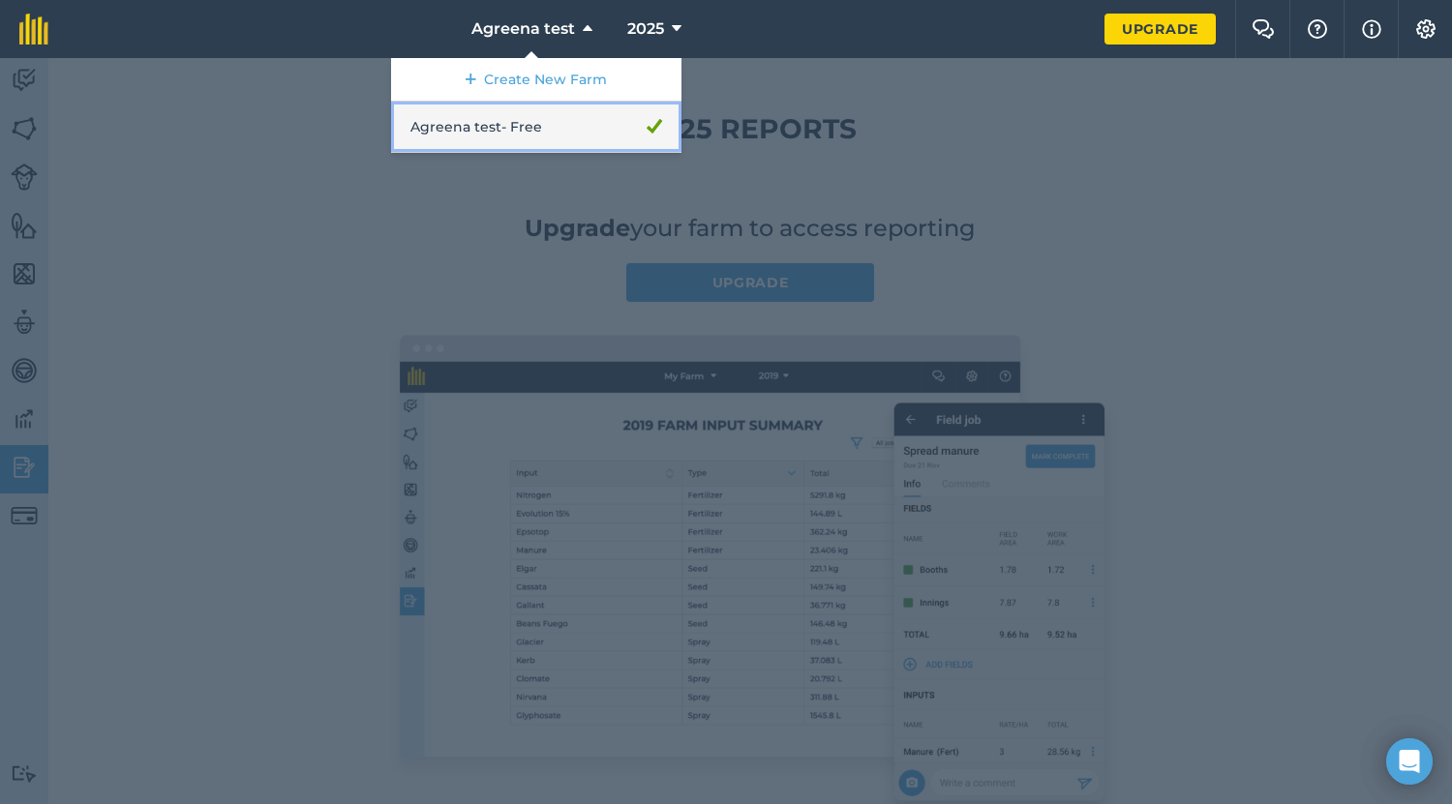
click at [533, 131] on link "Agreena test - Free" at bounding box center [536, 127] width 290 height 51
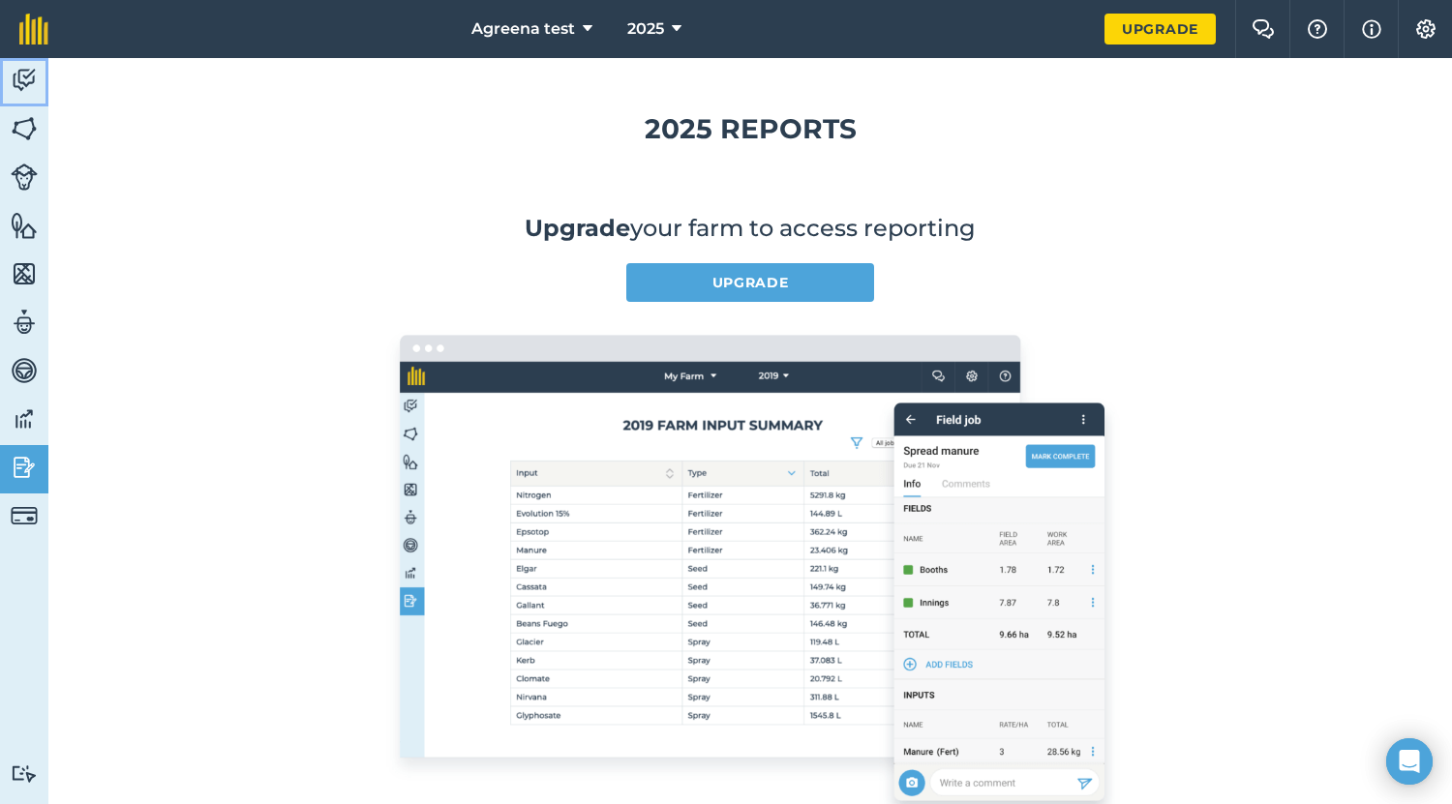
click at [42, 75] on link "Activity" at bounding box center [24, 82] width 48 height 48
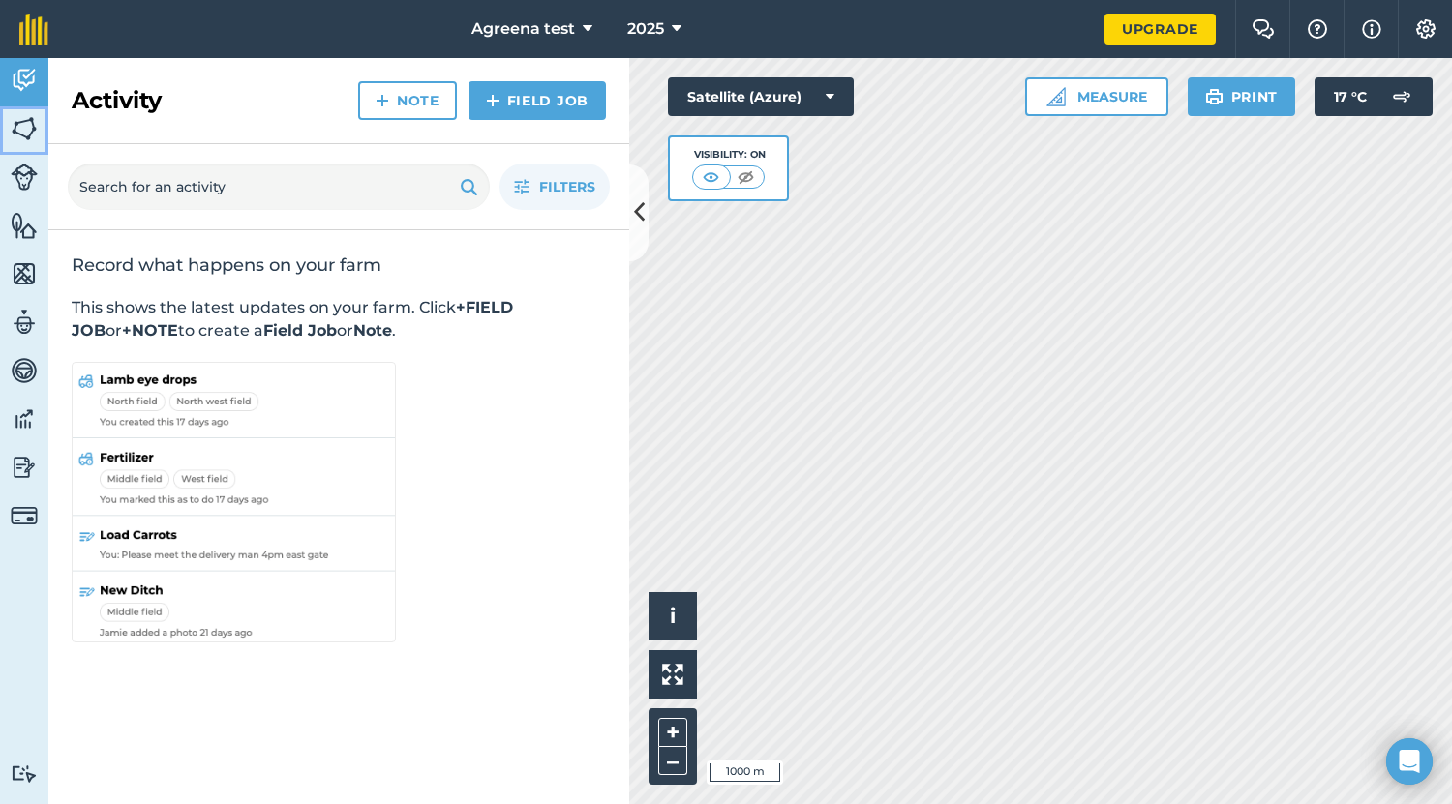
click at [38, 145] on link "Fields" at bounding box center [24, 130] width 48 height 48
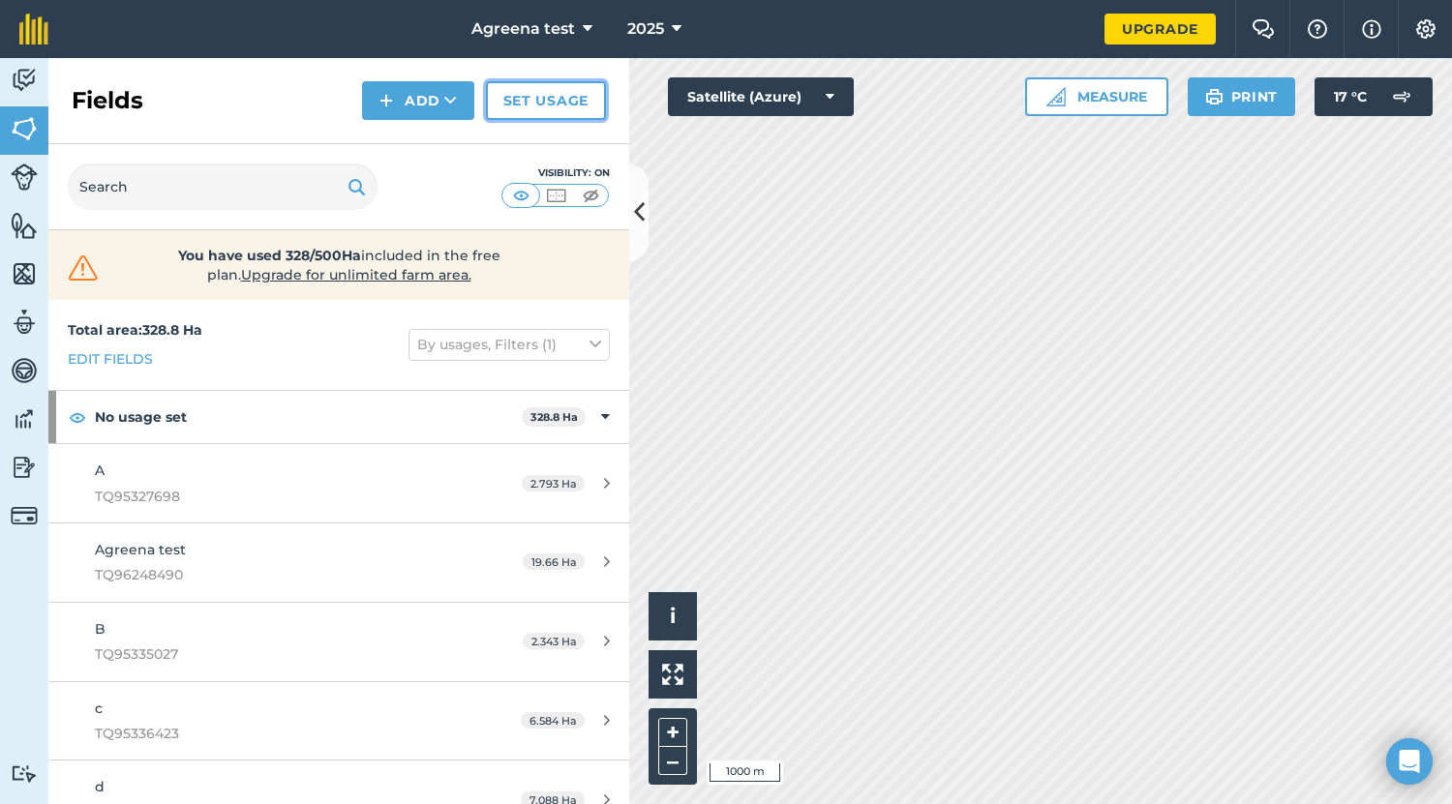
click at [542, 102] on link "Set usage" at bounding box center [546, 100] width 120 height 39
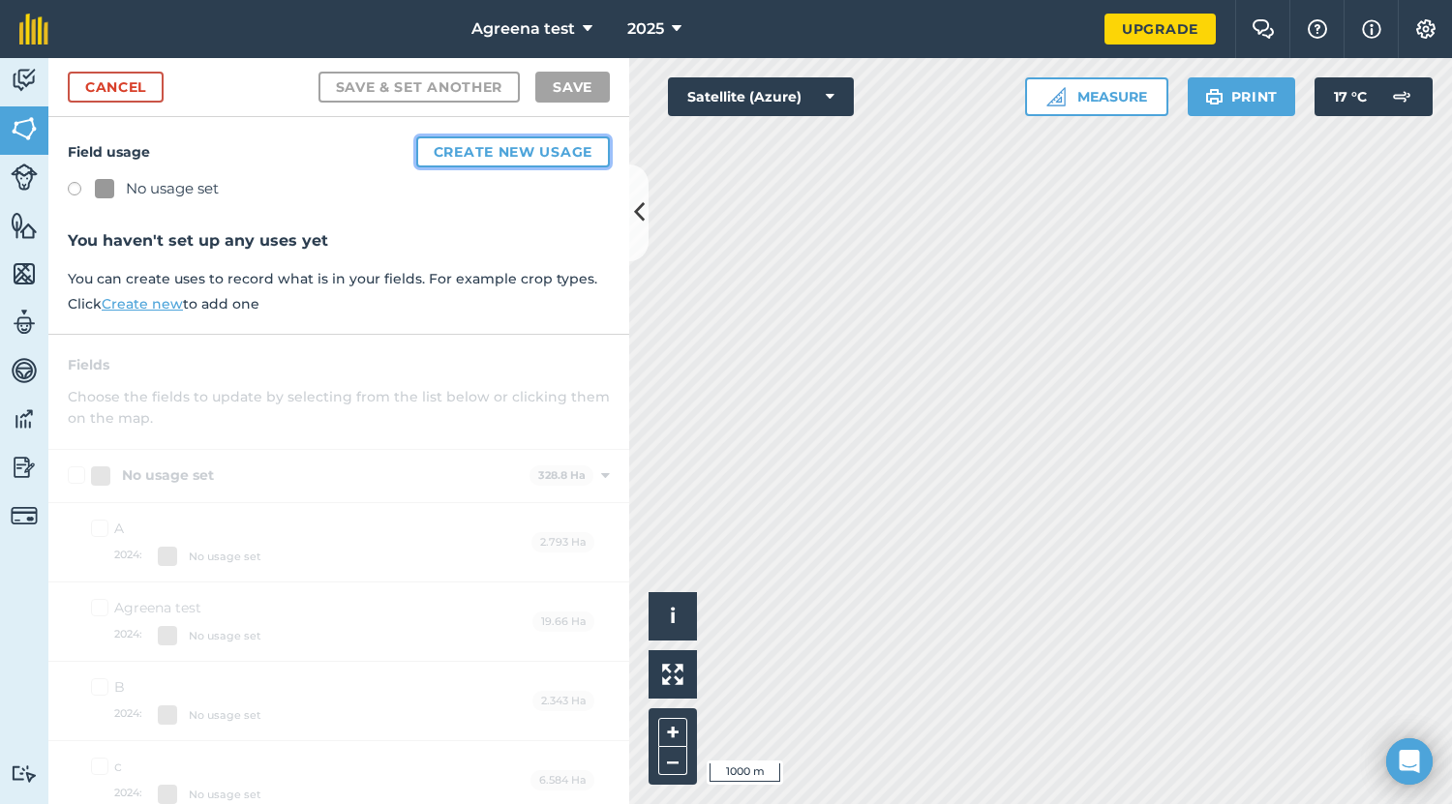
click at [421, 155] on button "Create new usage" at bounding box center [513, 151] width 194 height 31
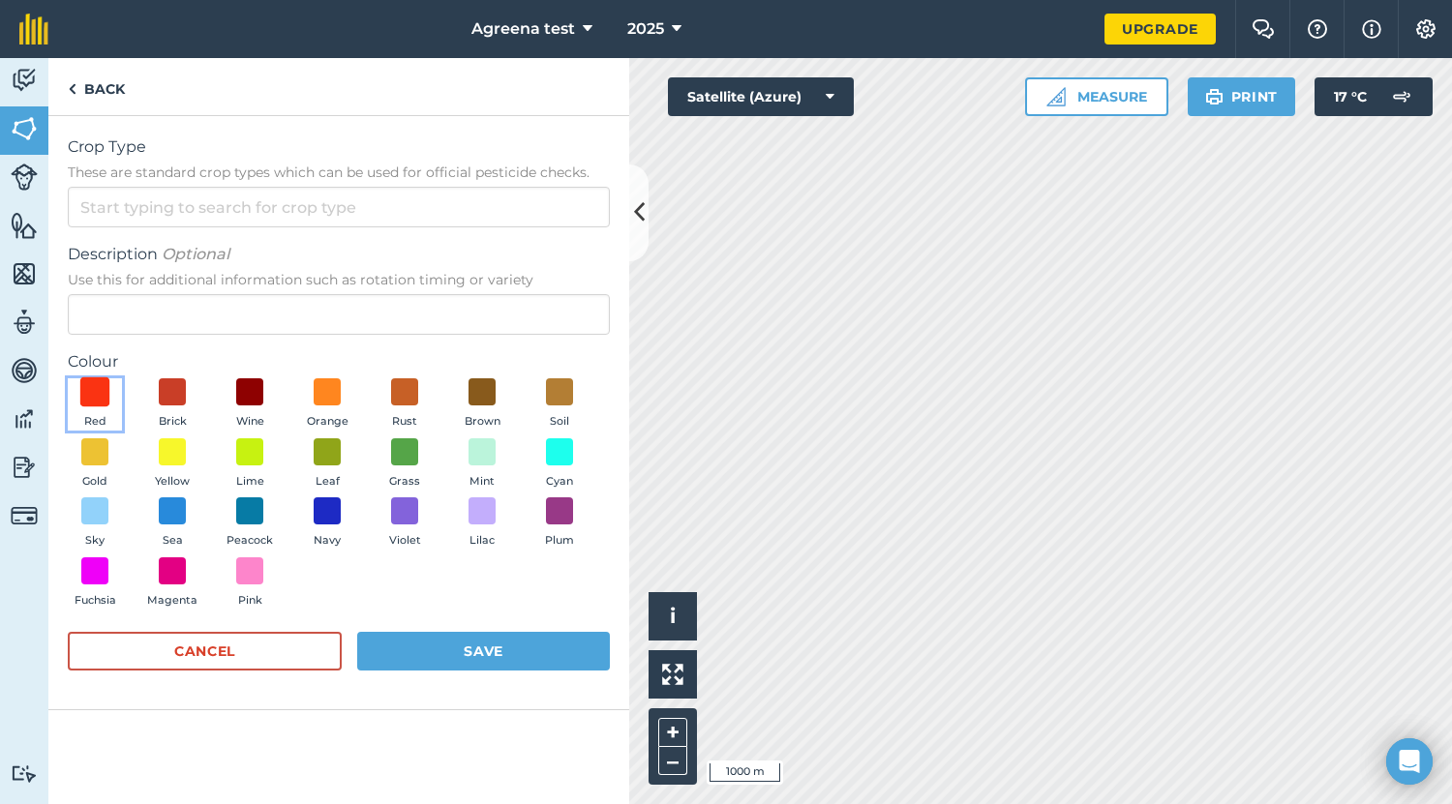
click at [94, 390] on span at bounding box center [95, 392] width 30 height 30
click at [245, 198] on input "Crop Type These are standard crop types which can be used for official pesticid…" at bounding box center [339, 207] width 542 height 41
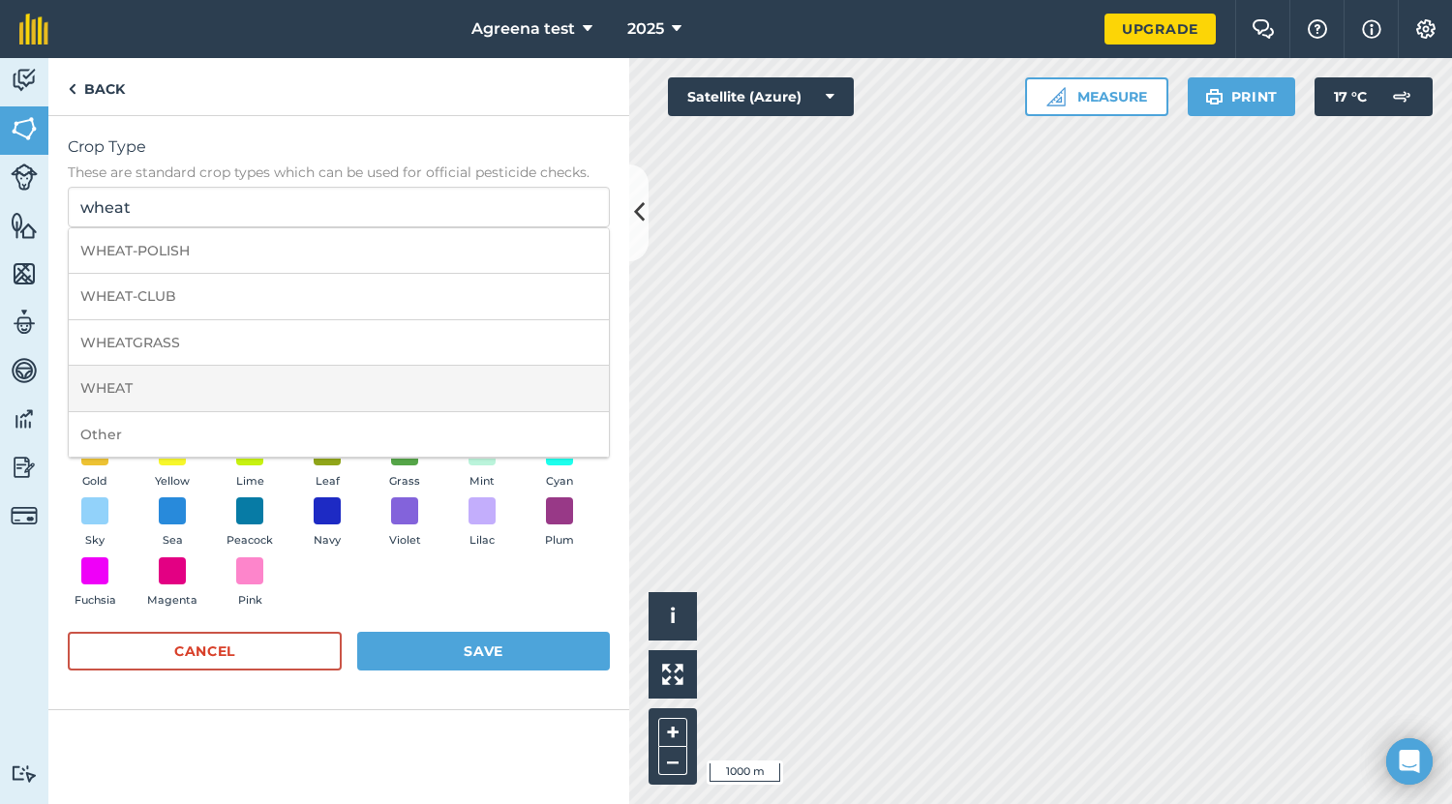
click at [190, 383] on li "WHEAT" at bounding box center [339, 388] width 540 height 45
type input "WHEAT"
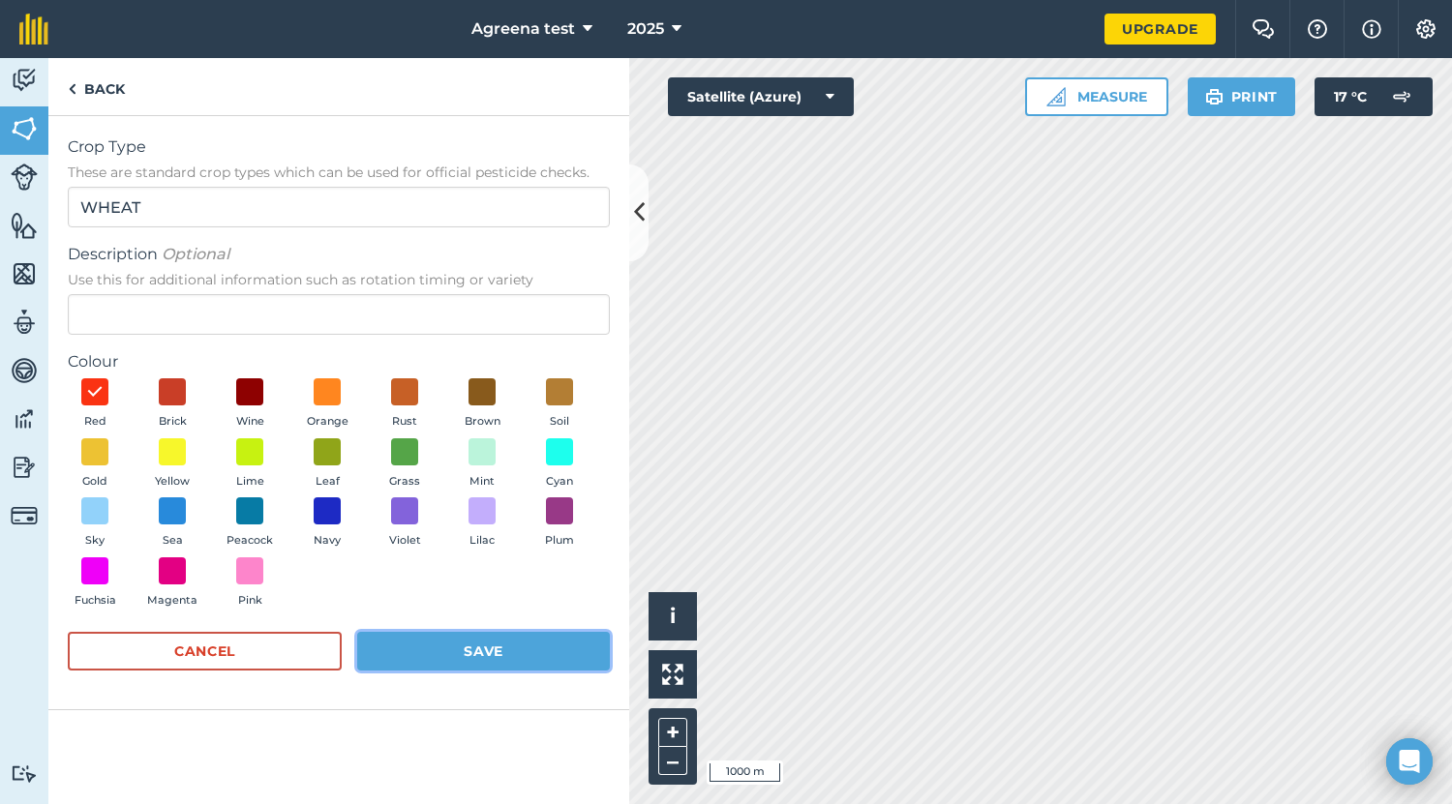
click at [480, 659] on button "Save" at bounding box center [483, 651] width 253 height 39
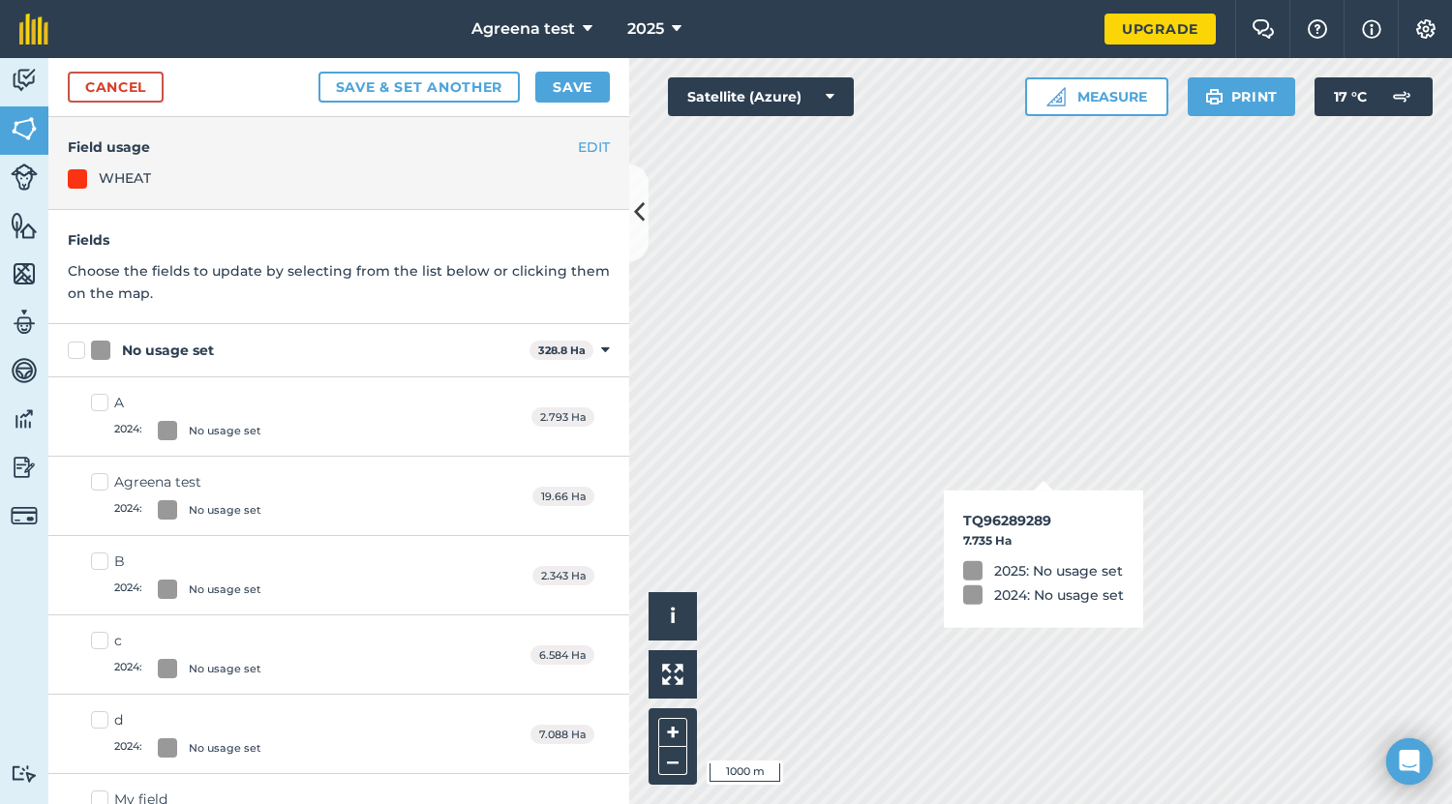
checkbox input "true"
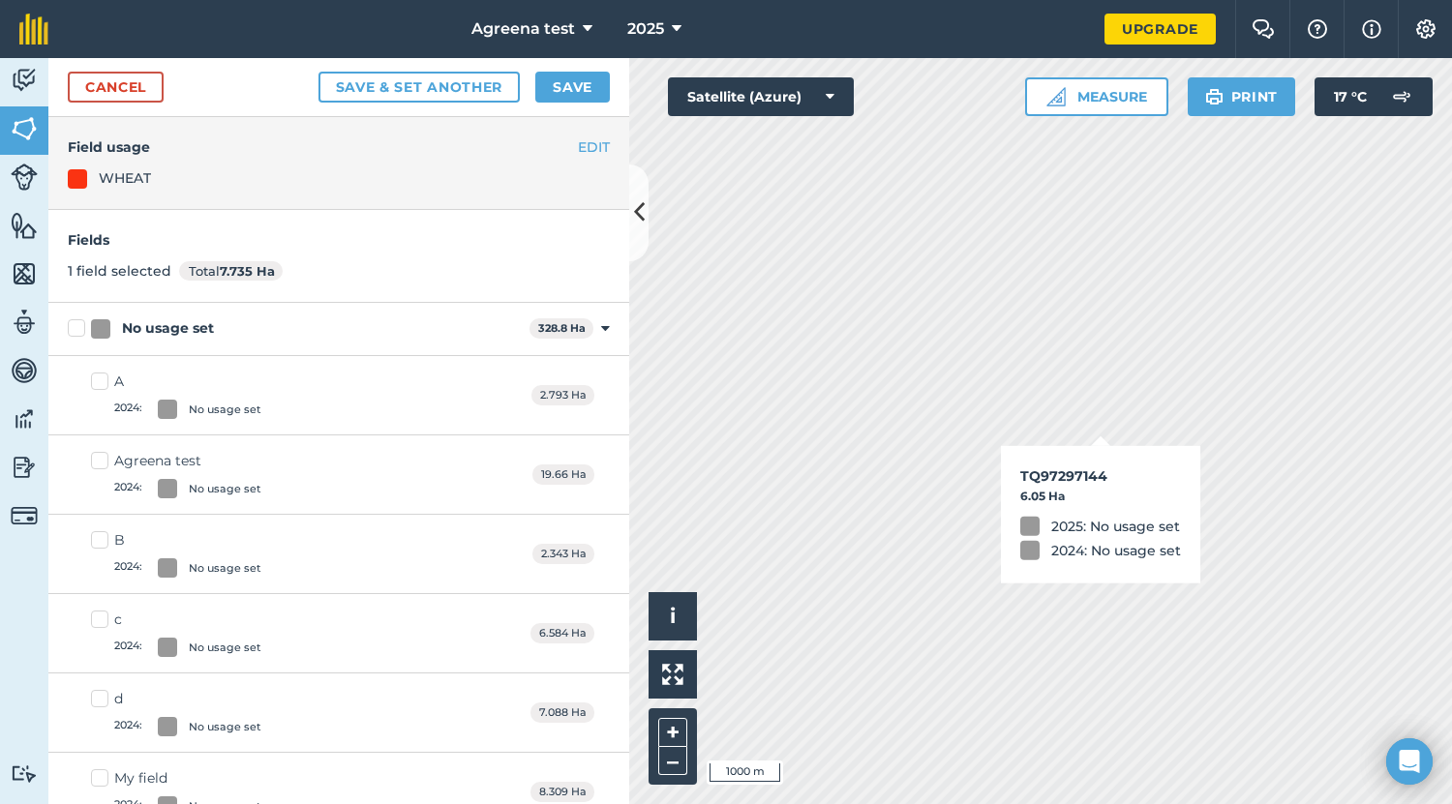
checkbox input "true"
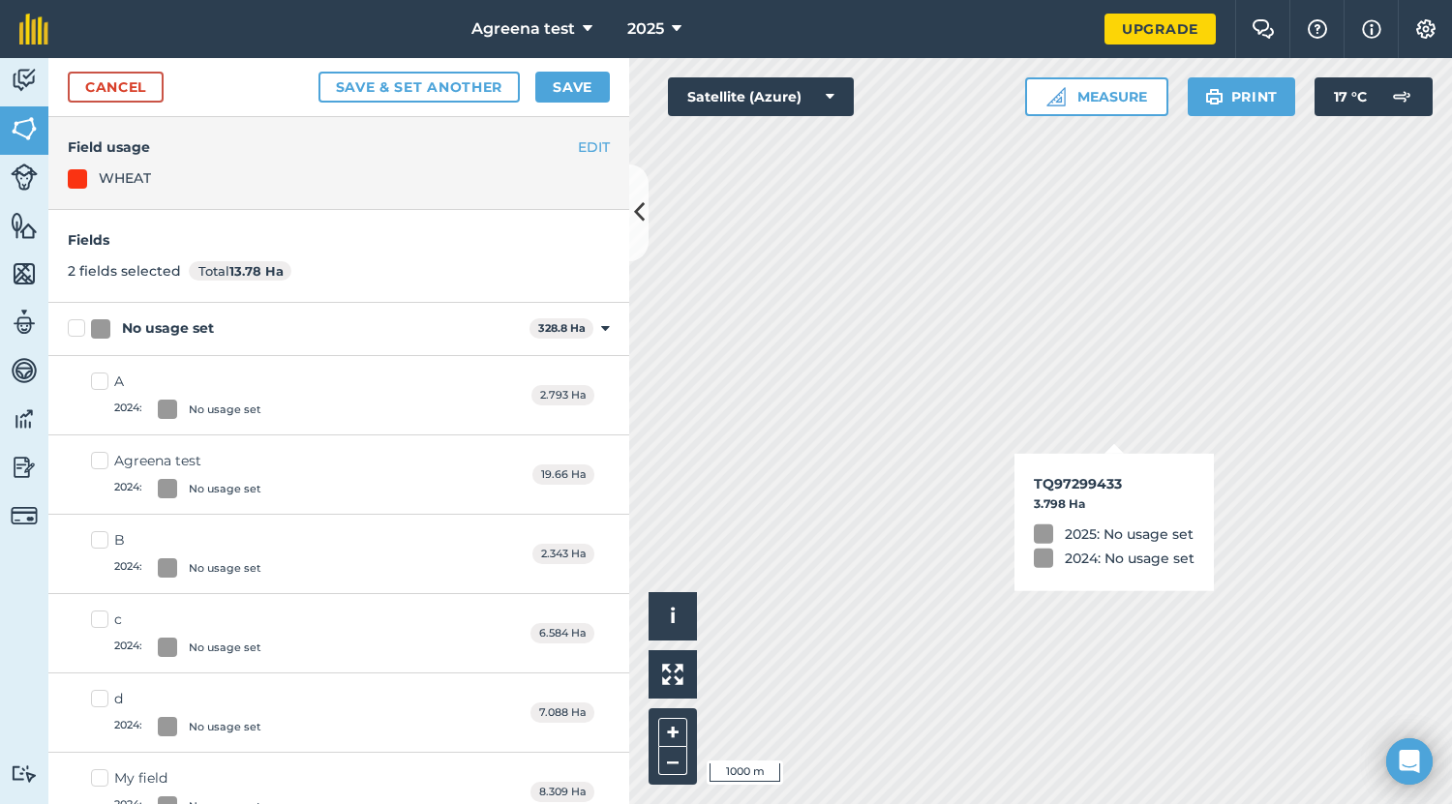
checkbox input "true"
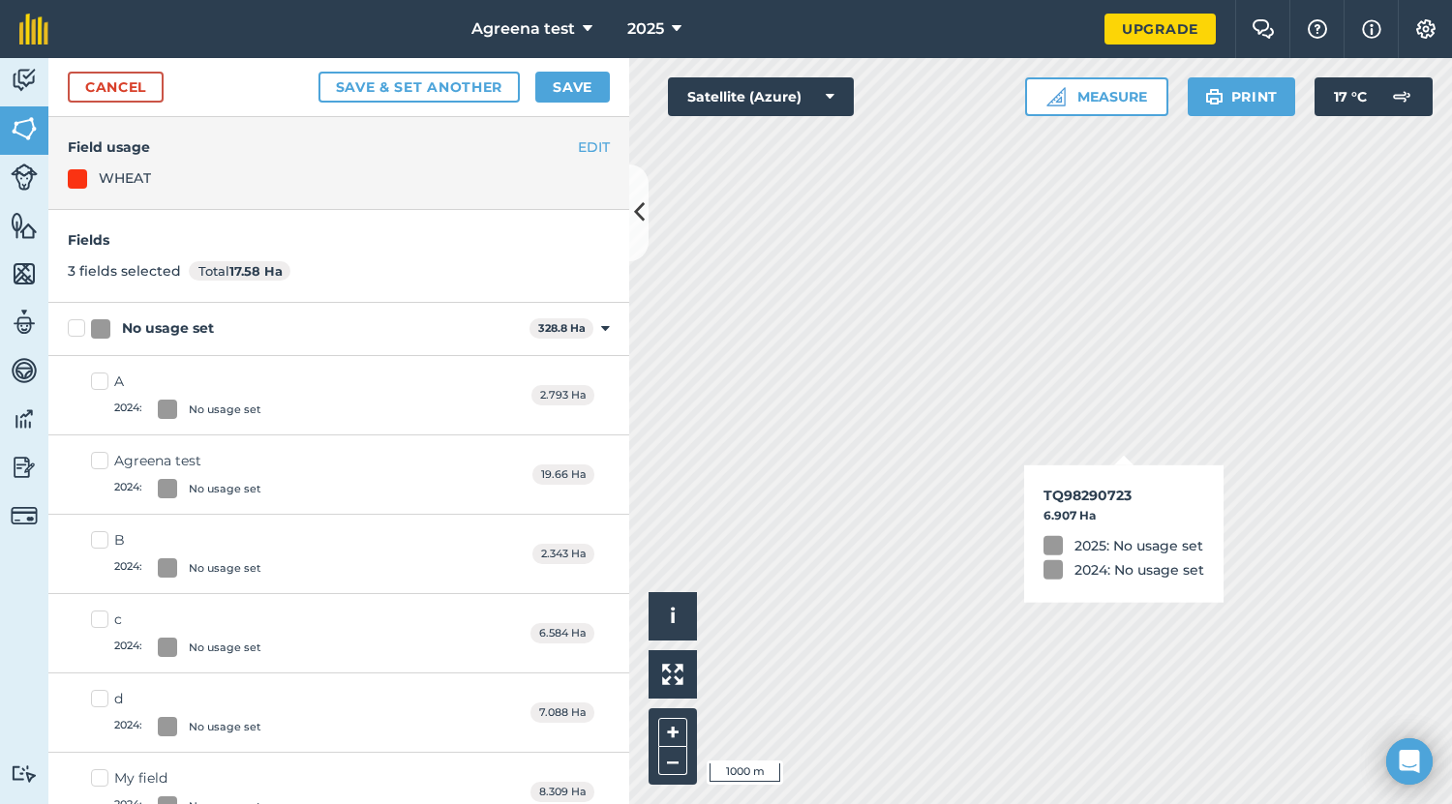
checkbox input "true"
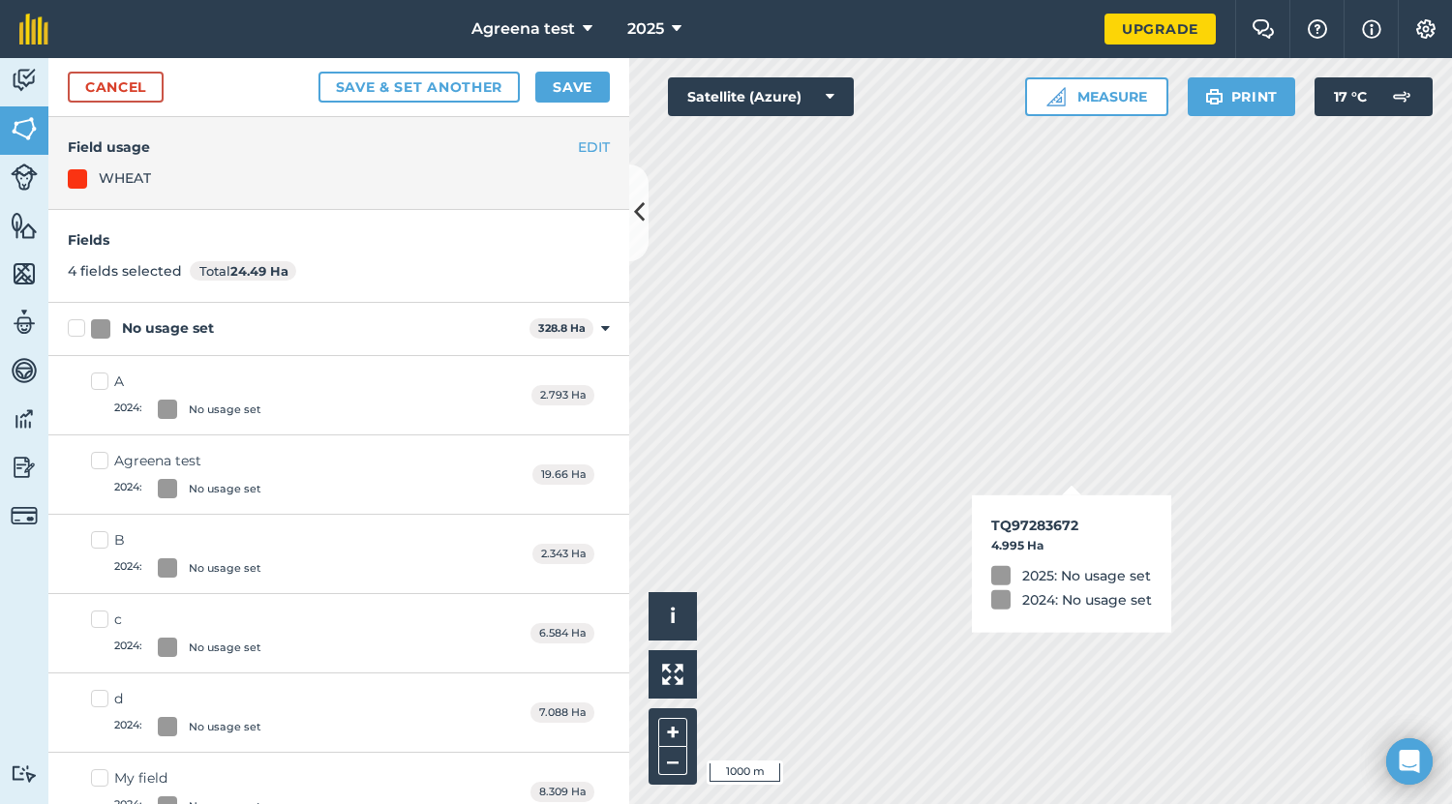
checkbox input "true"
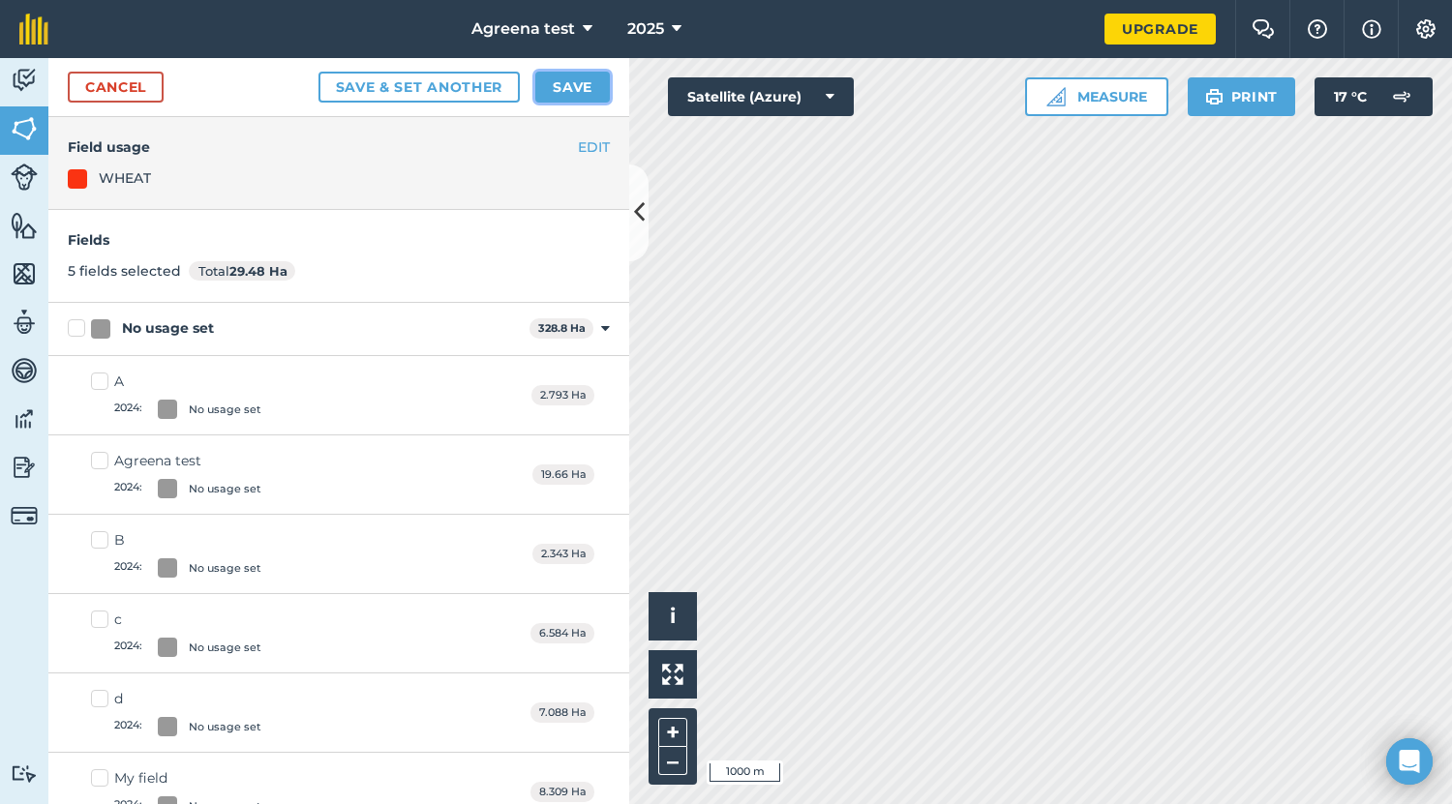
click at [547, 76] on button "Save" at bounding box center [572, 87] width 75 height 31
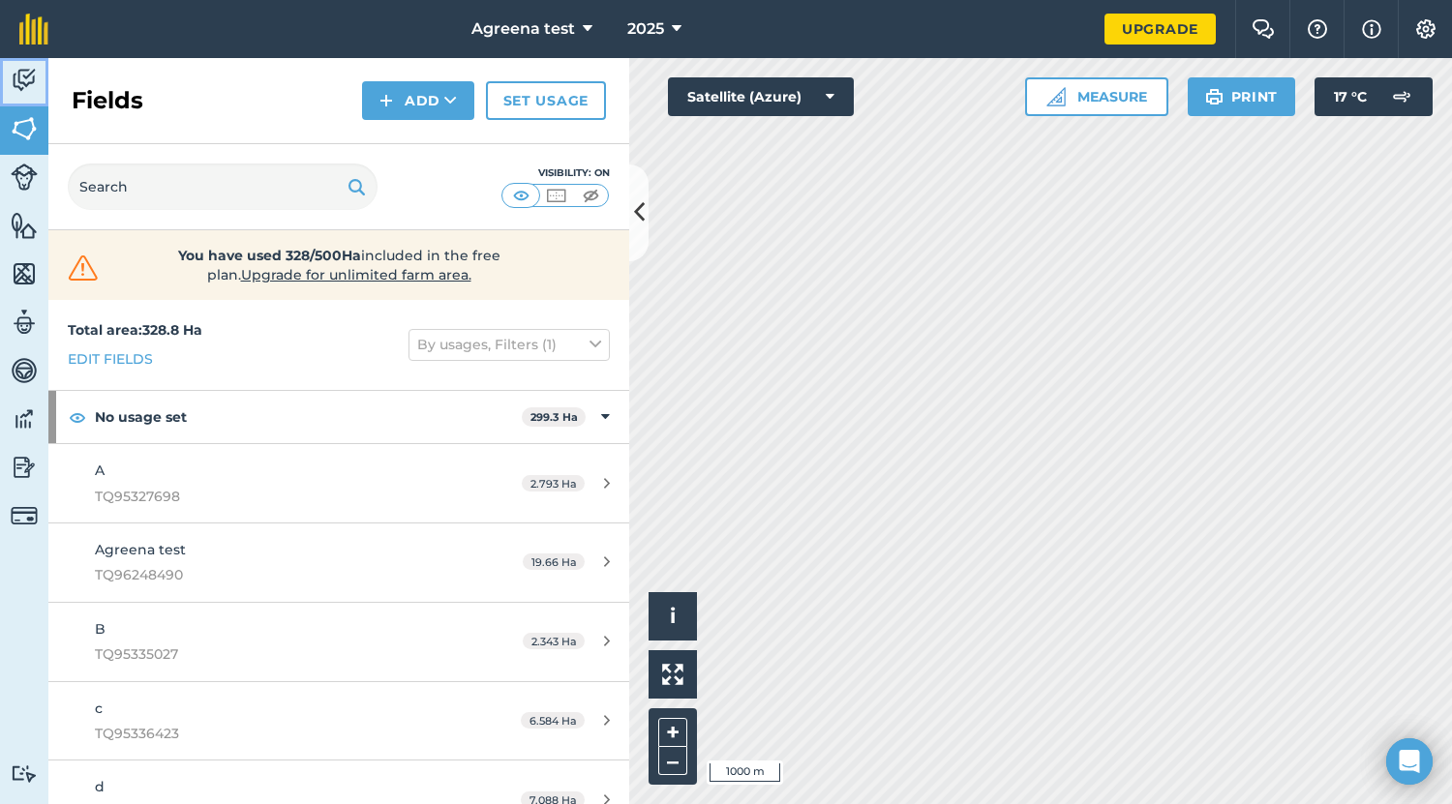
click at [25, 69] on img at bounding box center [24, 80] width 27 height 29
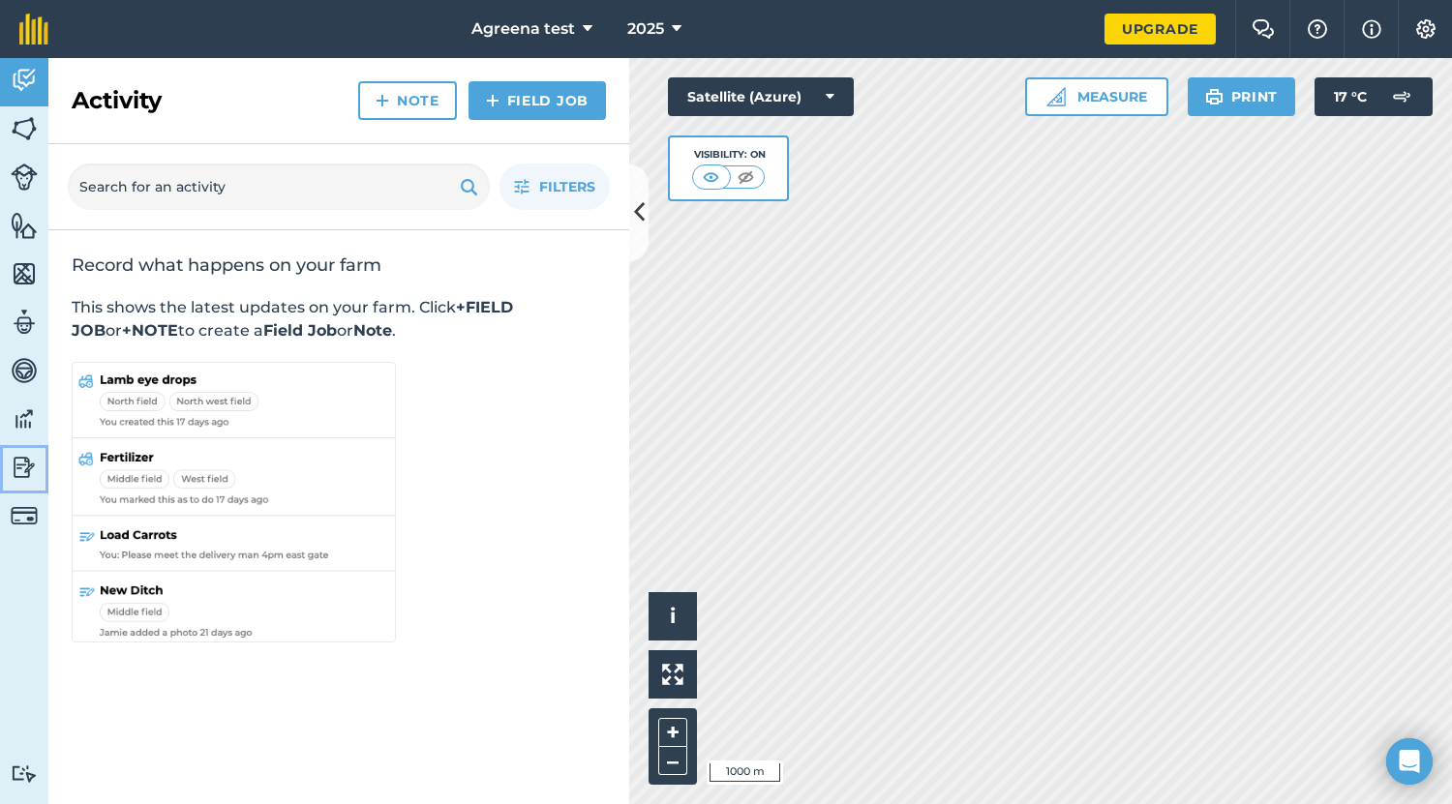
click at [17, 464] on img at bounding box center [24, 467] width 27 height 29
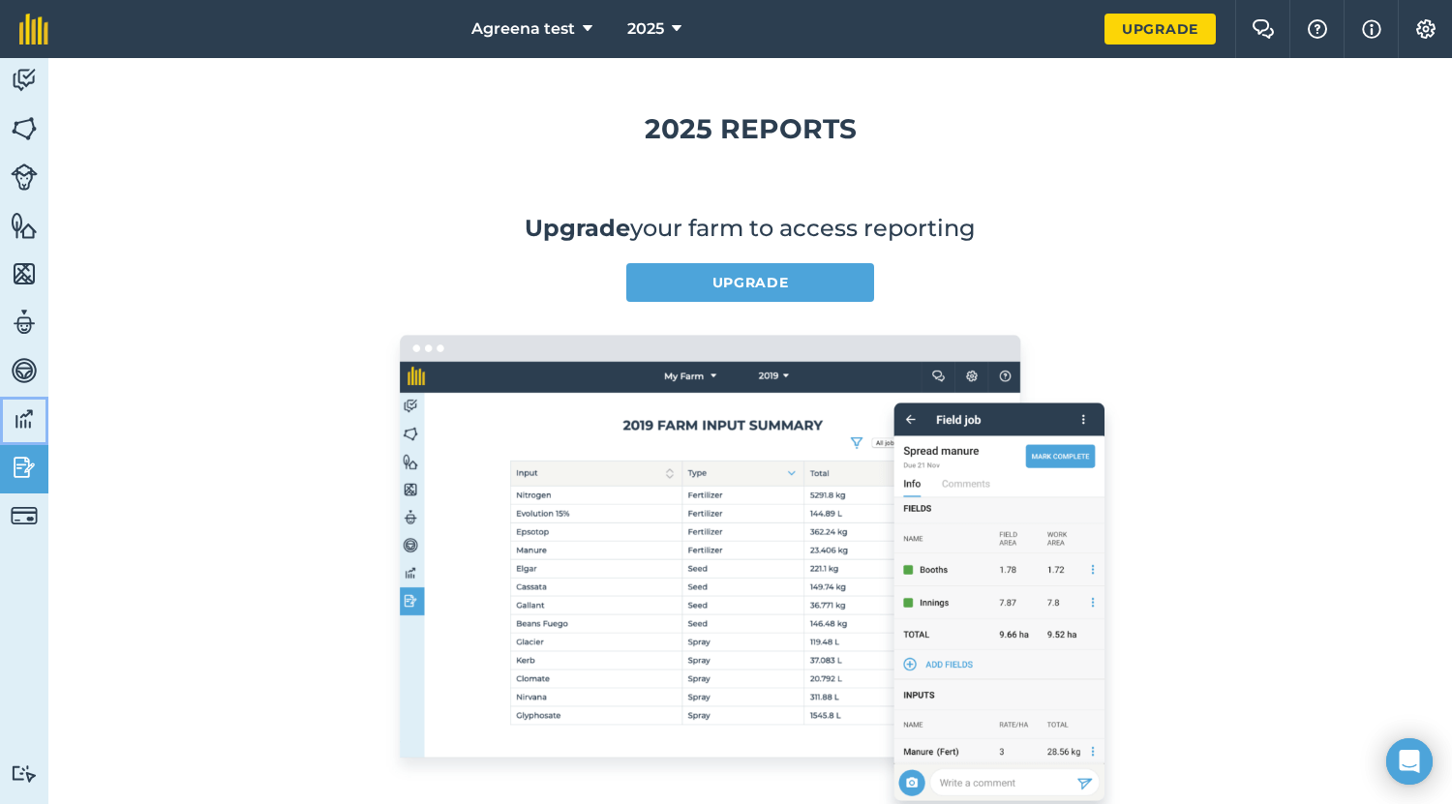
click at [22, 421] on img at bounding box center [24, 418] width 27 height 29
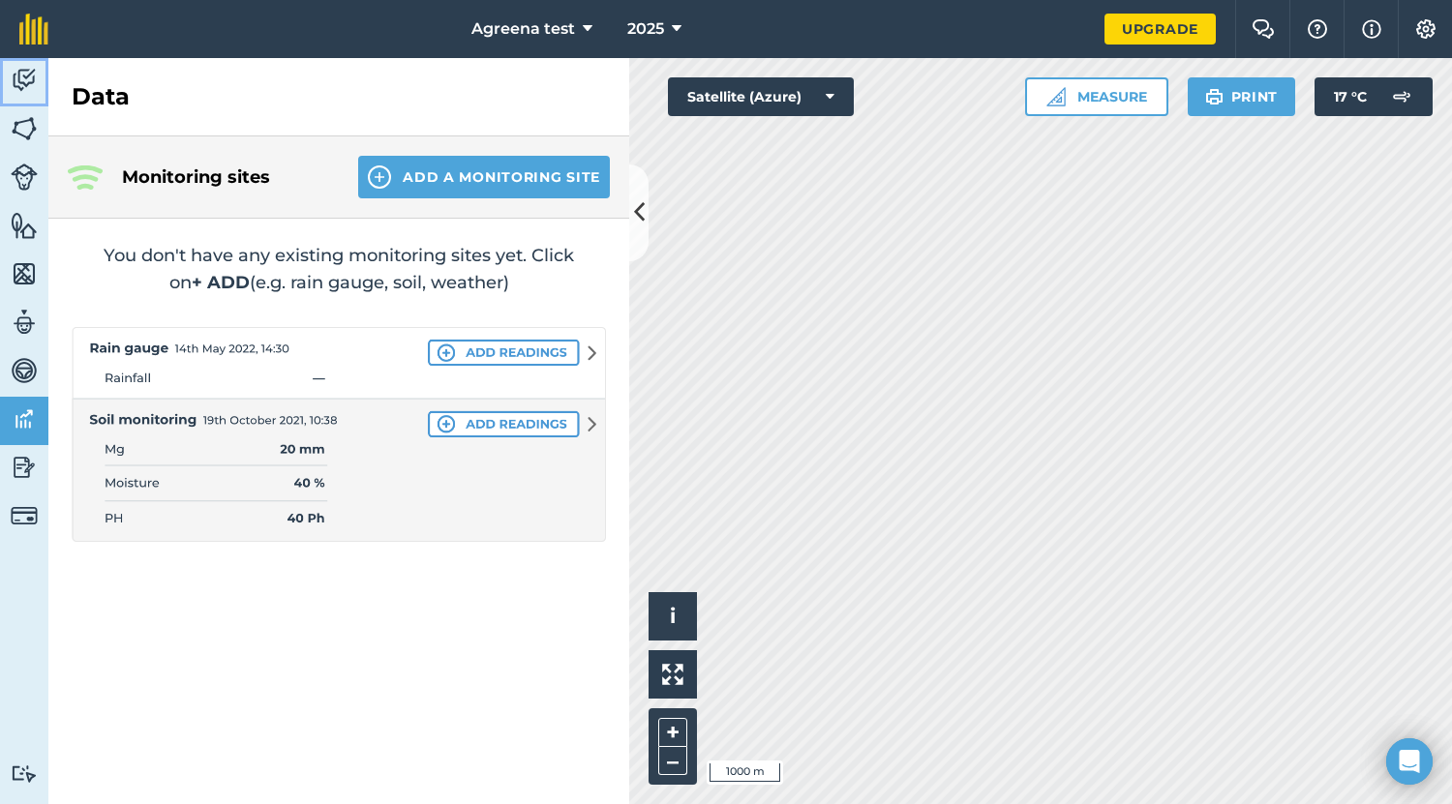
click at [31, 86] on img at bounding box center [24, 80] width 27 height 29
